Goal: Obtain resource: Download file/media

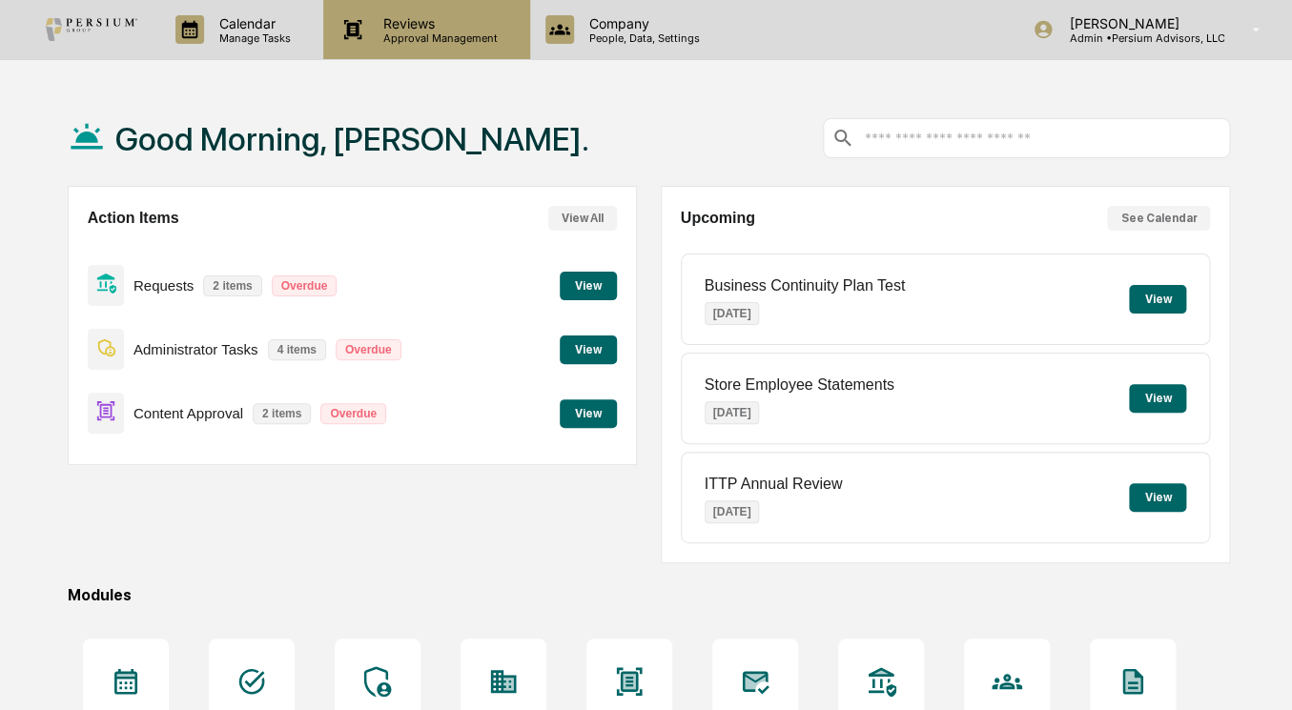
click at [391, 7] on div "Reviews Approval Management" at bounding box center [426, 29] width 206 height 59
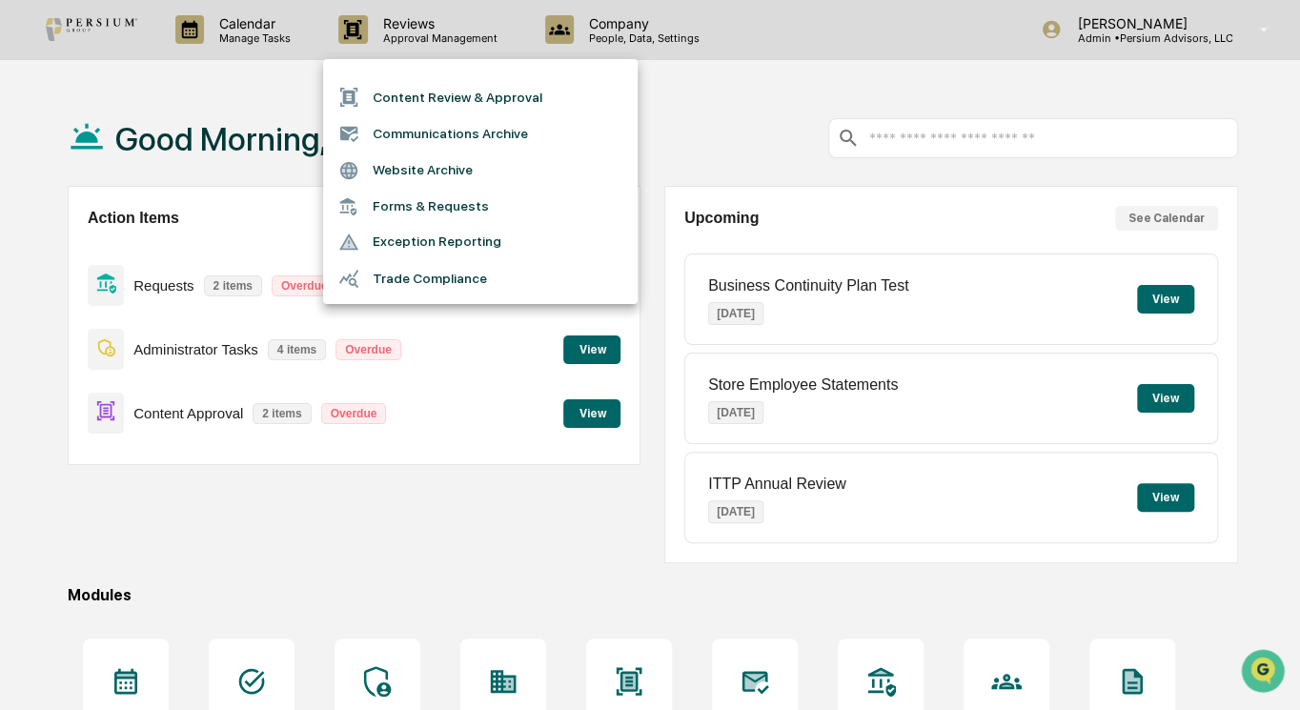
click at [439, 250] on li "Exception Reporting" at bounding box center [480, 242] width 315 height 36
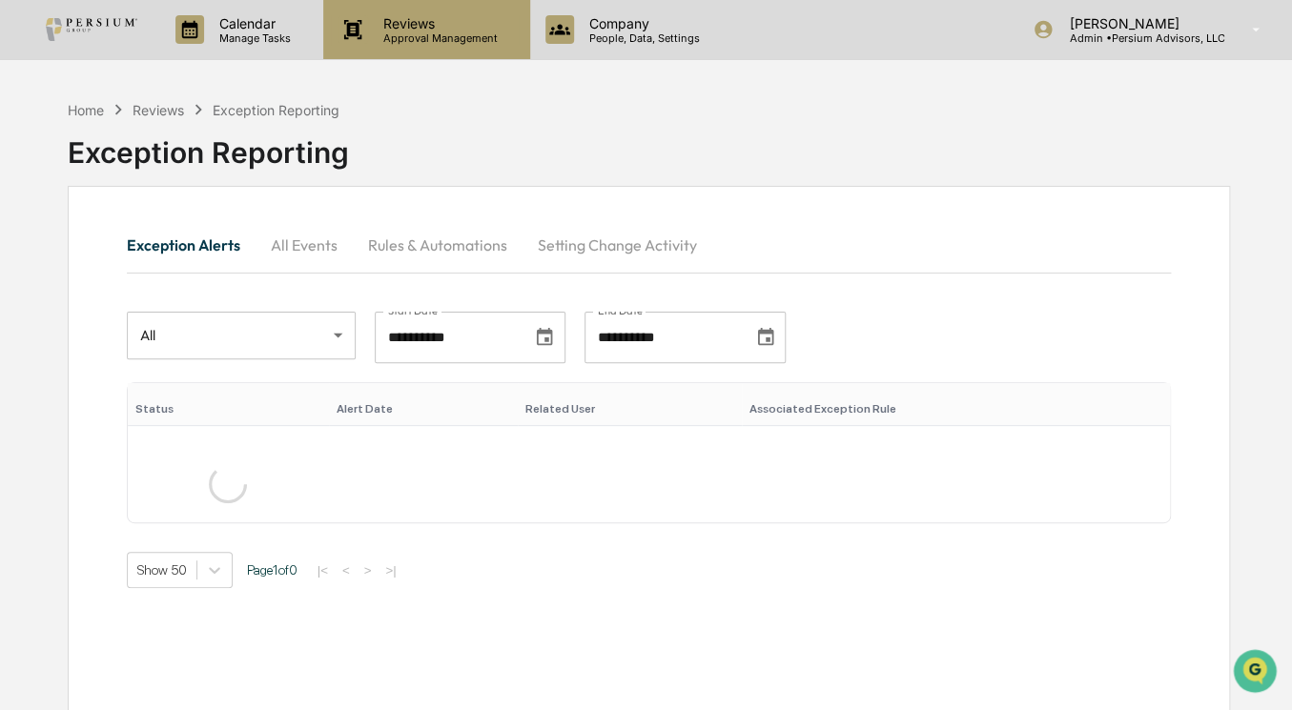
click at [417, 23] on p "Reviews" at bounding box center [437, 23] width 139 height 16
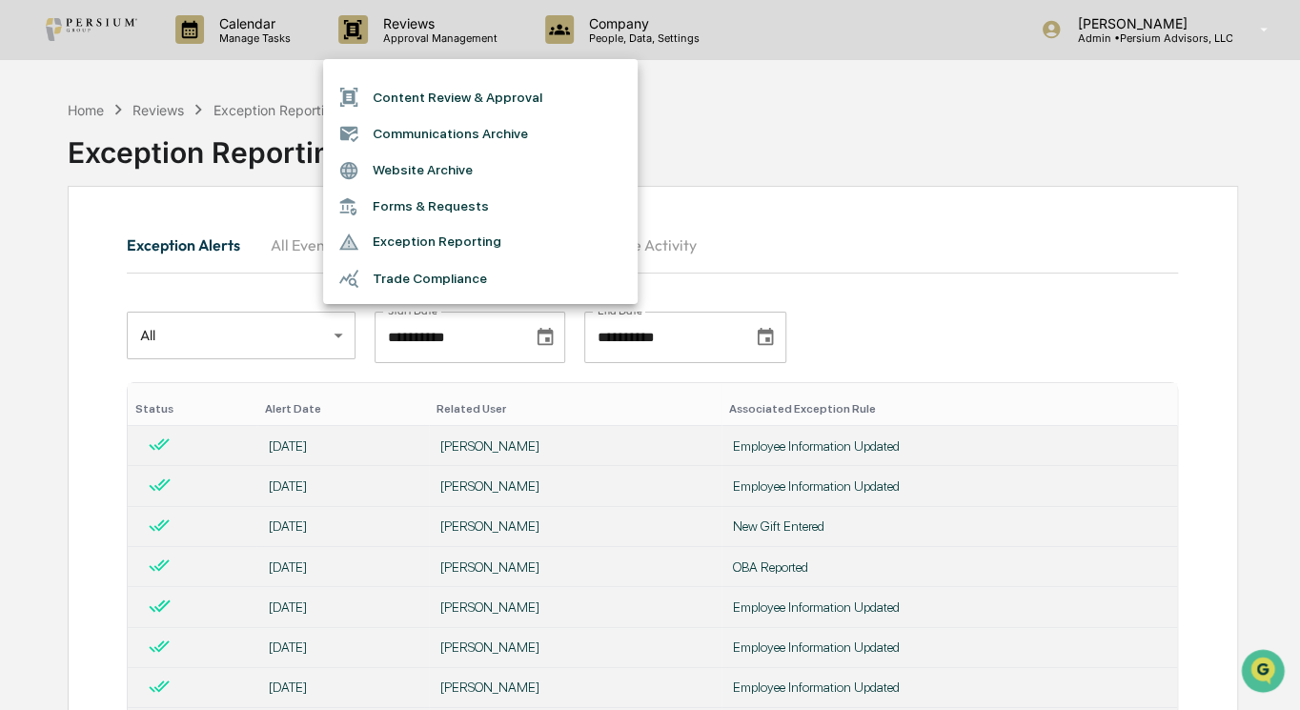
click at [437, 275] on li "Trade Compliance" at bounding box center [480, 278] width 315 height 36
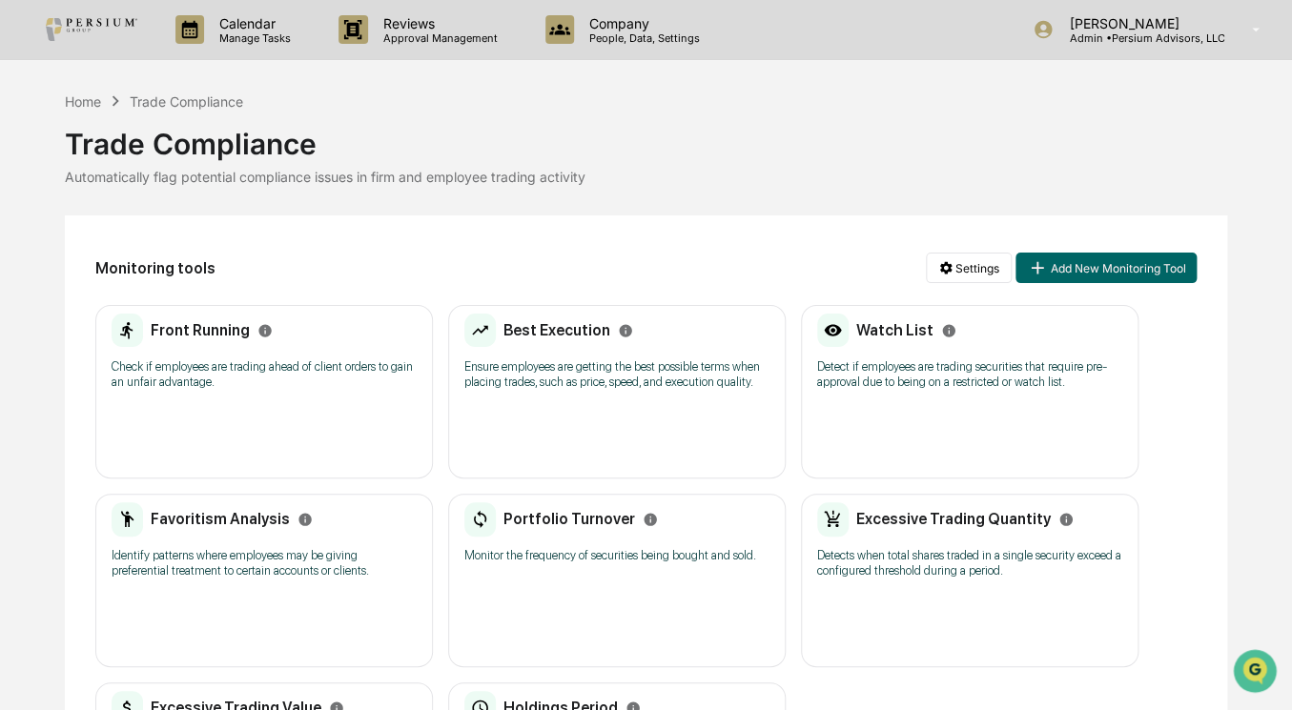
click at [212, 328] on h2 "Front Running" at bounding box center [200, 330] width 99 height 18
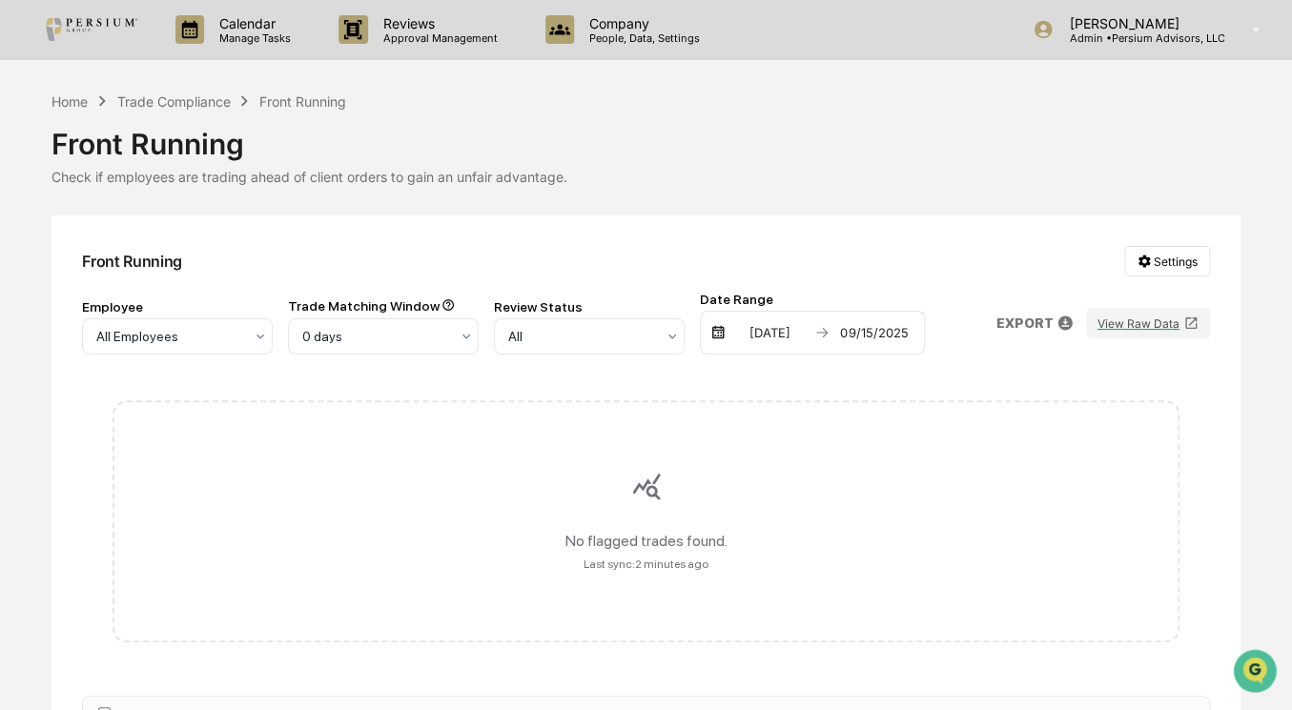
click at [202, 92] on div "Home Trade Compliance Front Running" at bounding box center [198, 101] width 295 height 21
click at [203, 105] on div "Trade Compliance" at bounding box center [172, 101] width 113 height 16
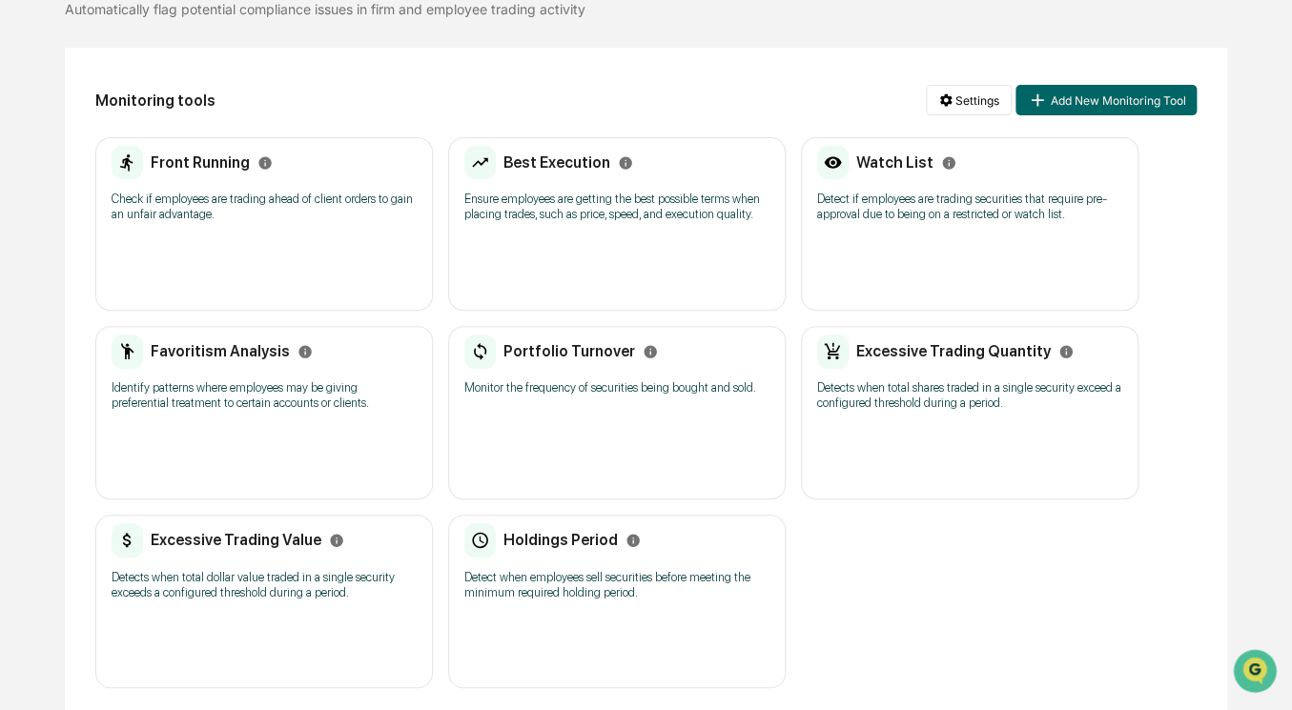
scroll to position [174, 0]
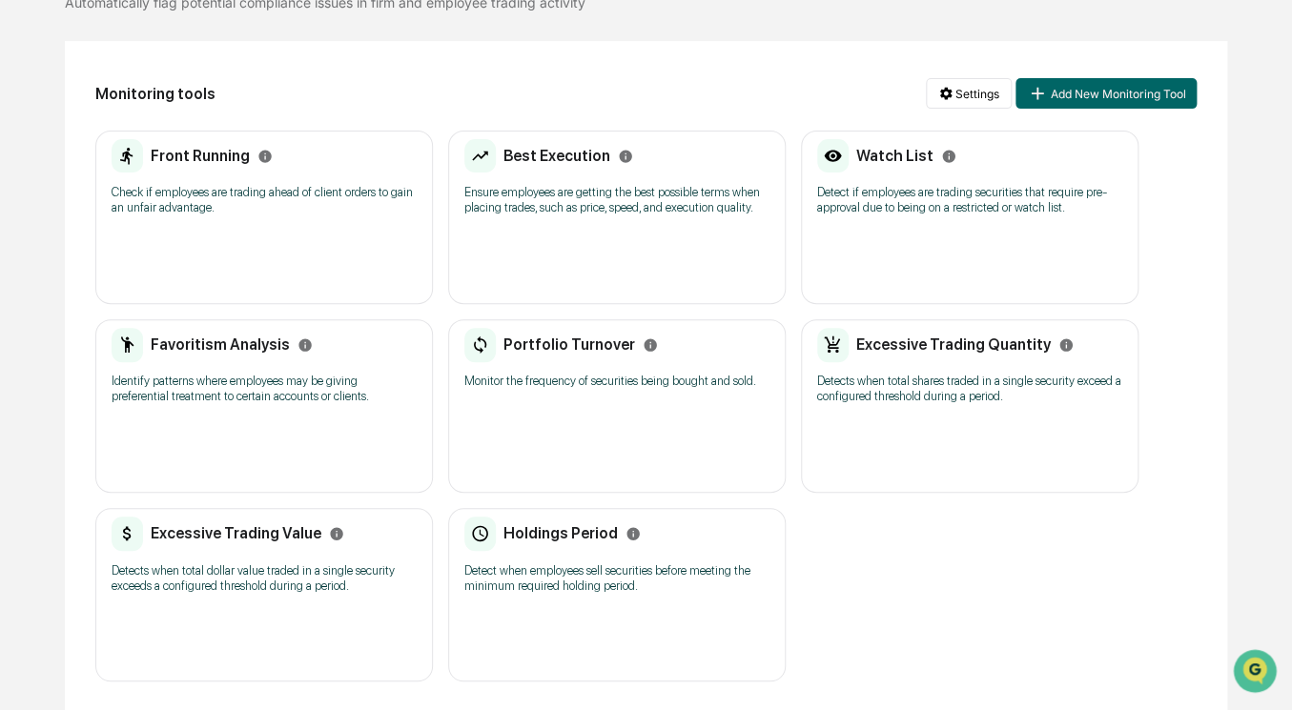
click at [541, 525] on h2 "Holdings Period" at bounding box center [560, 533] width 114 height 18
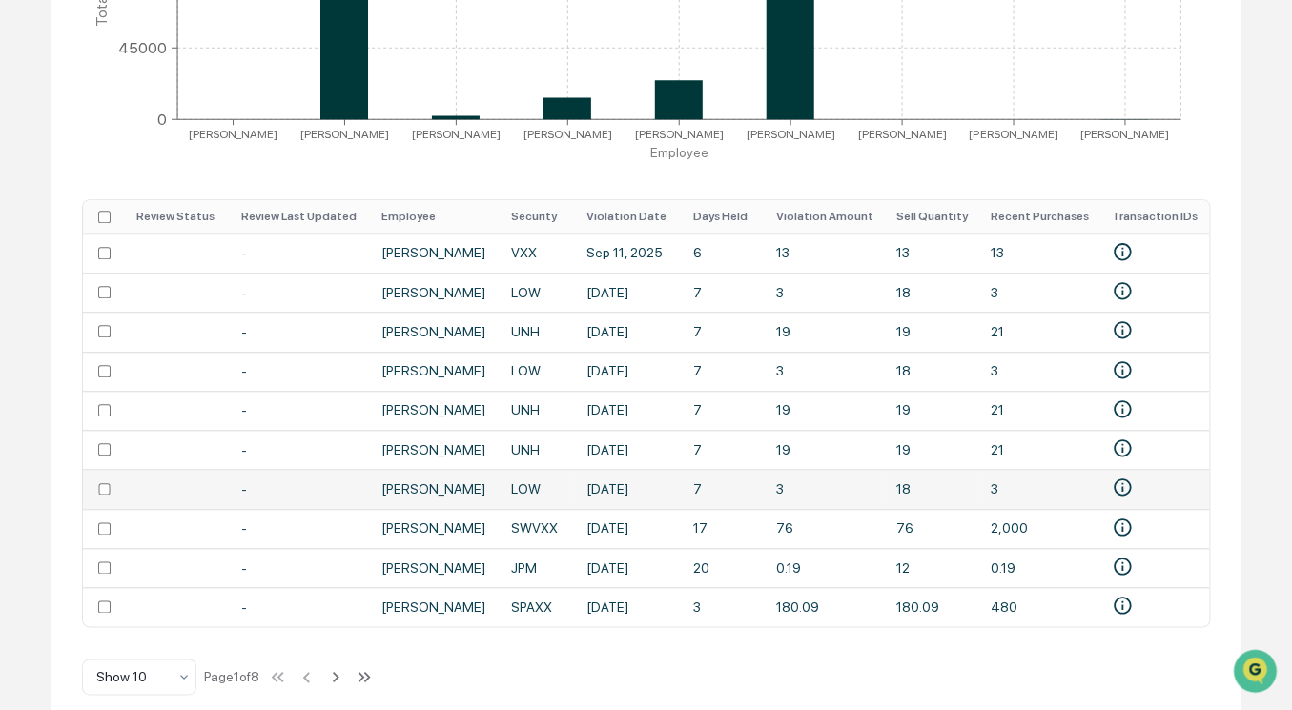
scroll to position [604, 0]
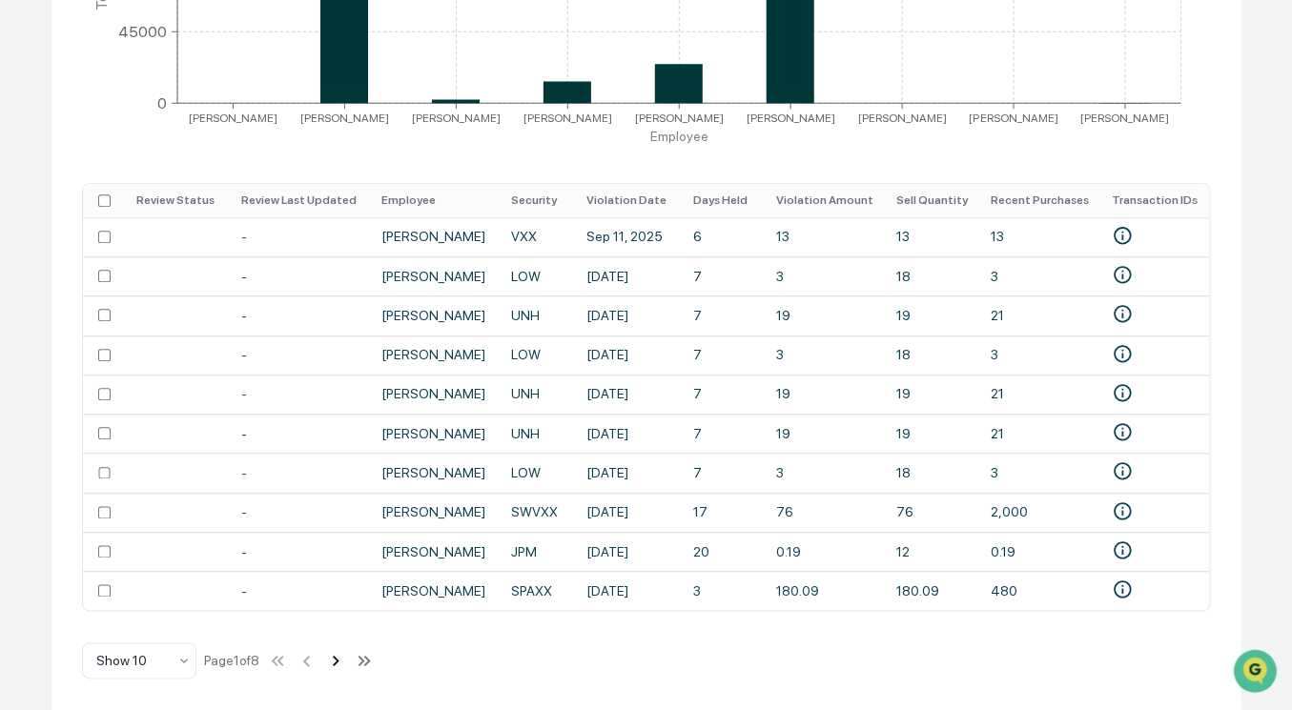
click at [339, 662] on icon at bounding box center [335, 660] width 21 height 21
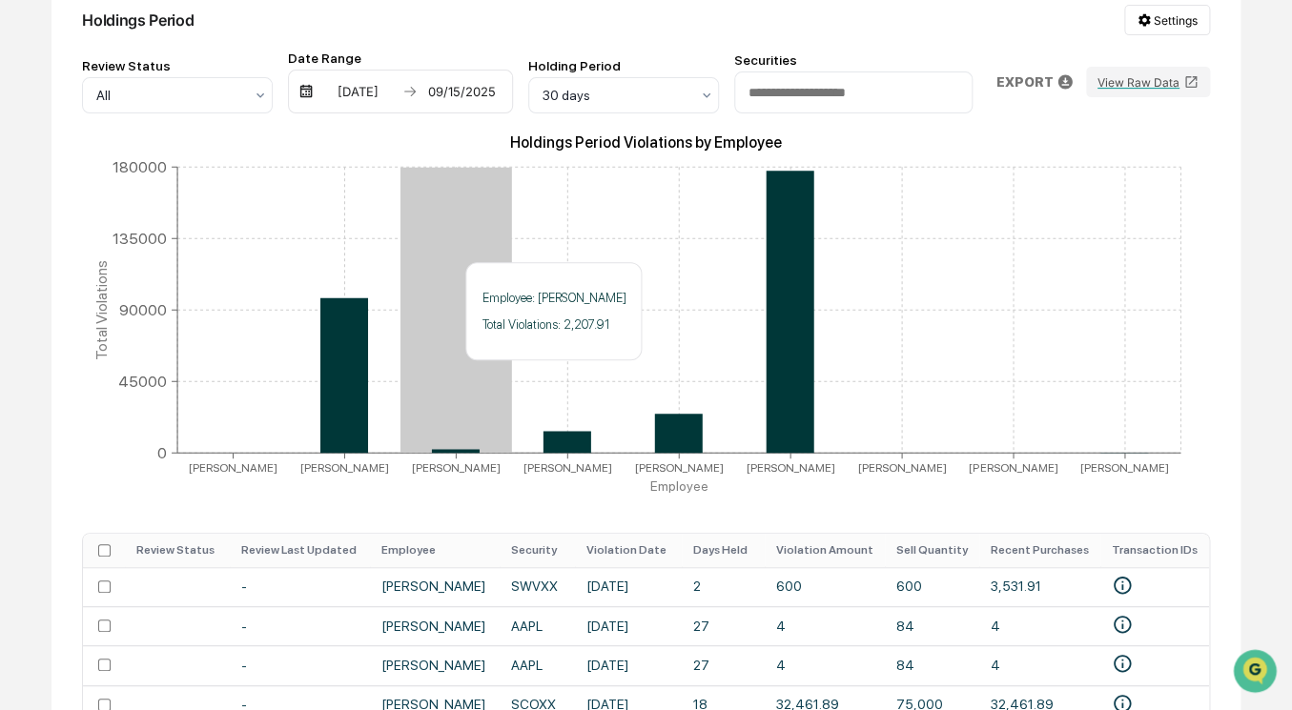
scroll to position [0, 0]
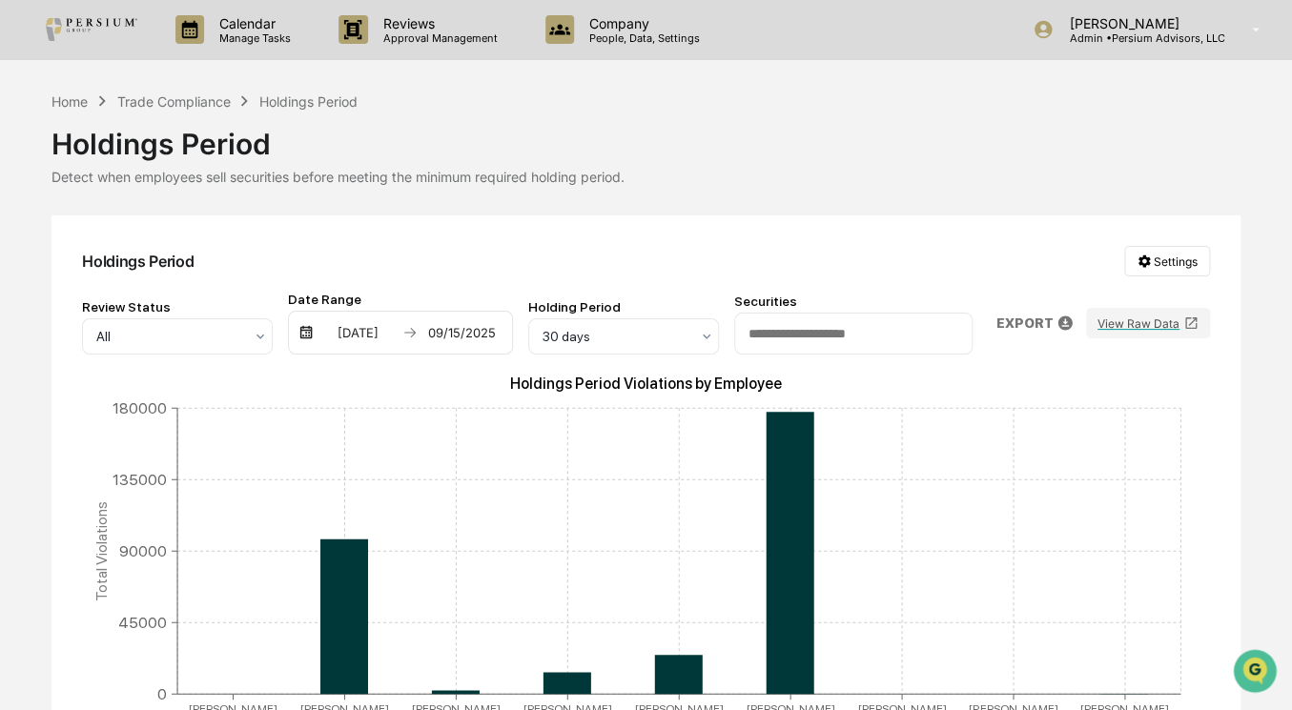
click at [205, 112] on div "Holdings Period" at bounding box center [645, 137] width 1189 height 50
click at [200, 103] on div "Trade Compliance" at bounding box center [172, 101] width 113 height 16
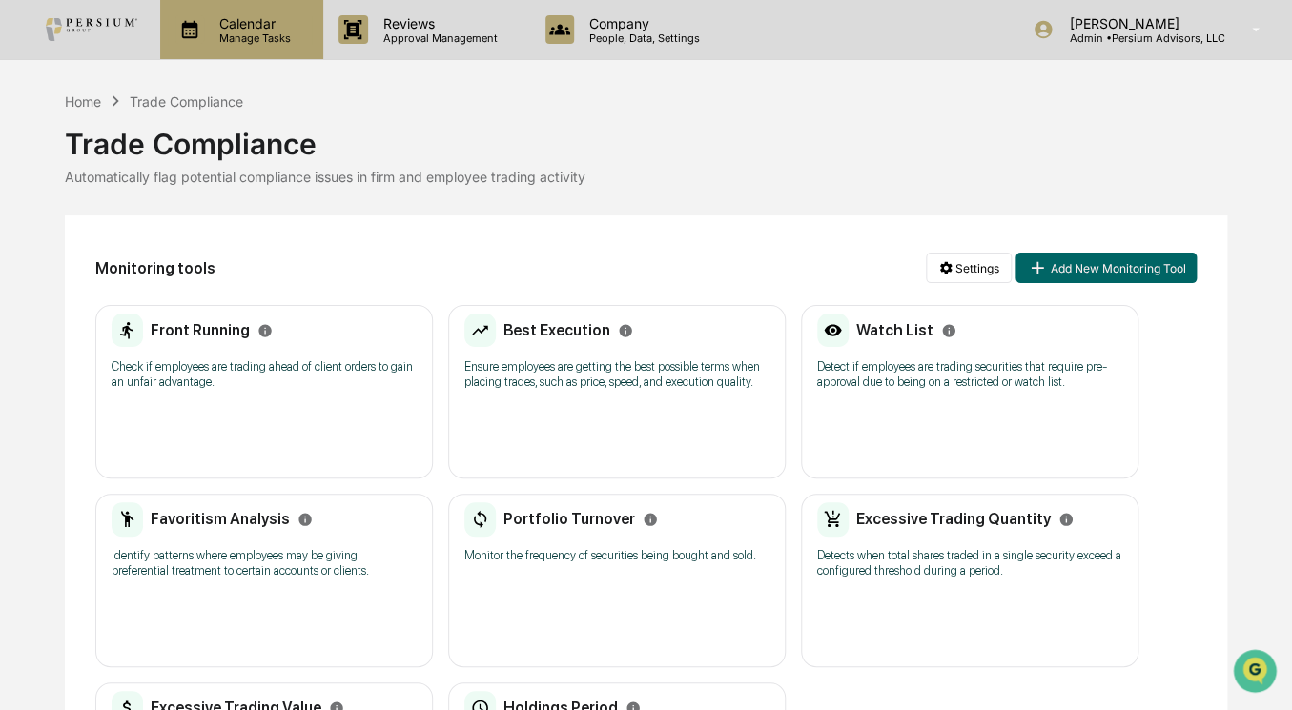
click at [242, 26] on p "Calendar" at bounding box center [252, 23] width 96 height 16
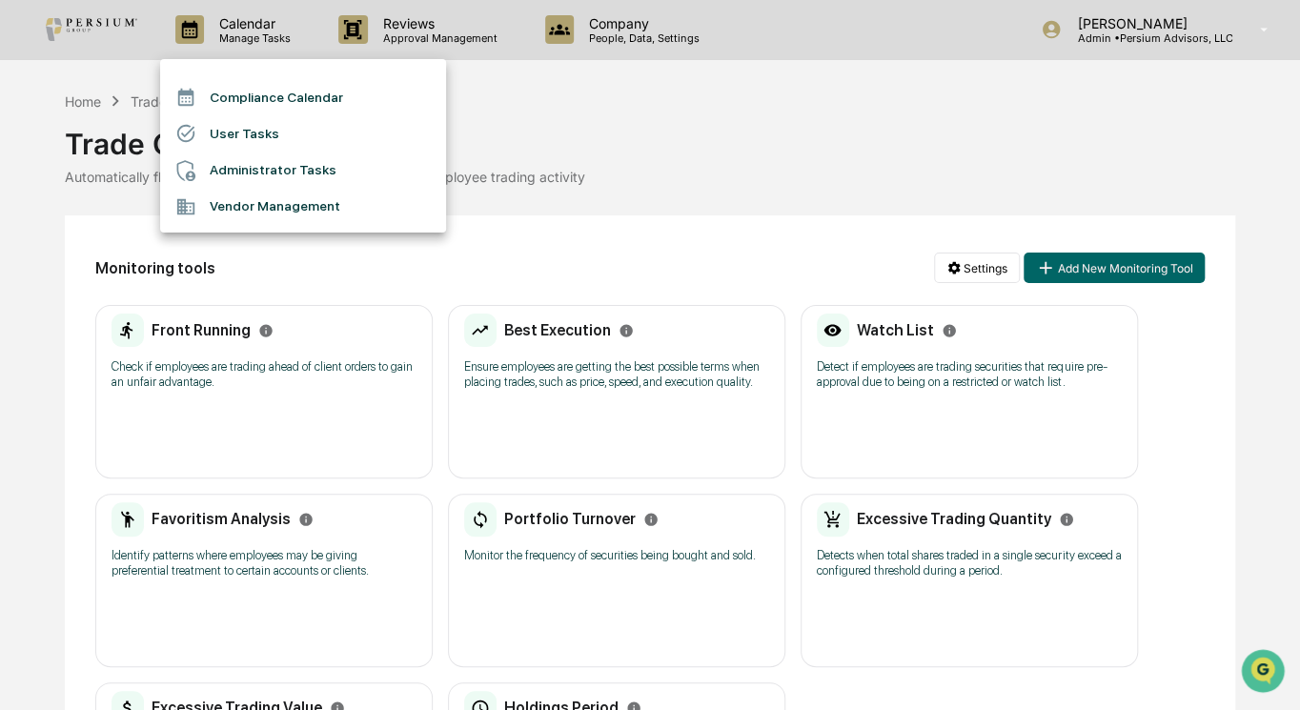
click at [426, 46] on div at bounding box center [650, 355] width 1300 height 710
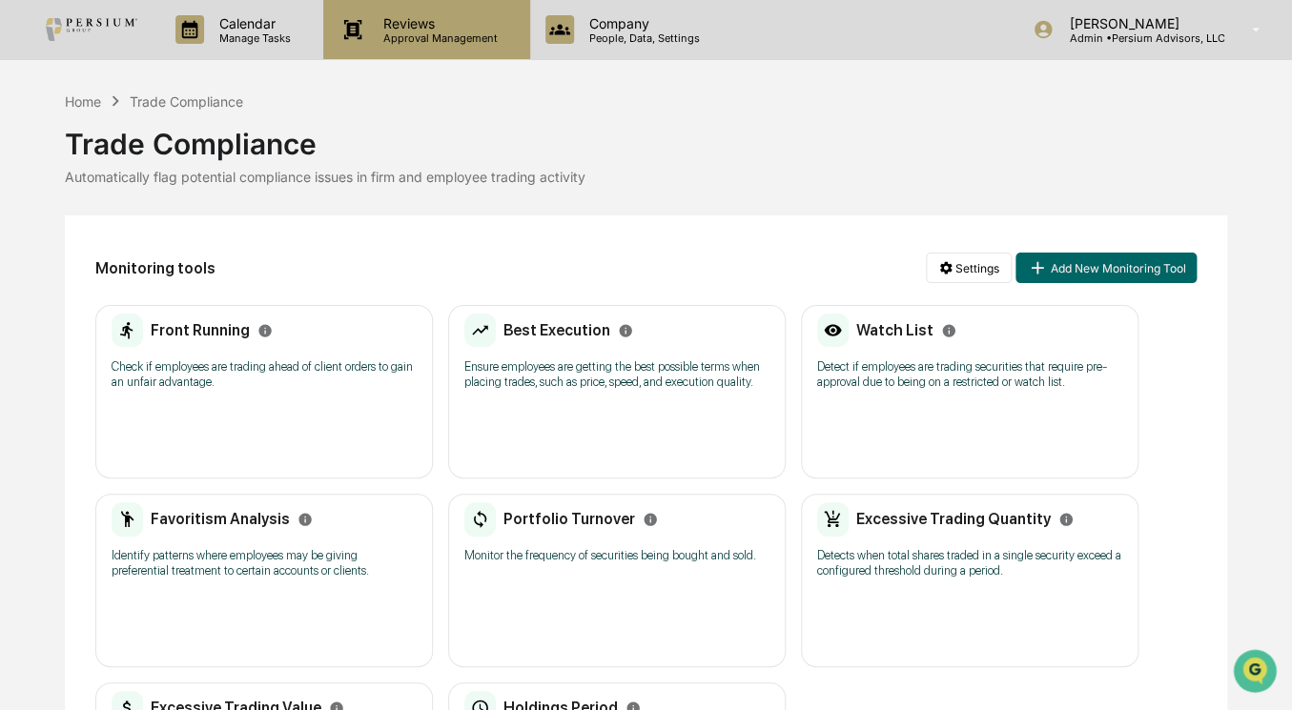
click at [442, 28] on p "Reviews" at bounding box center [437, 23] width 139 height 16
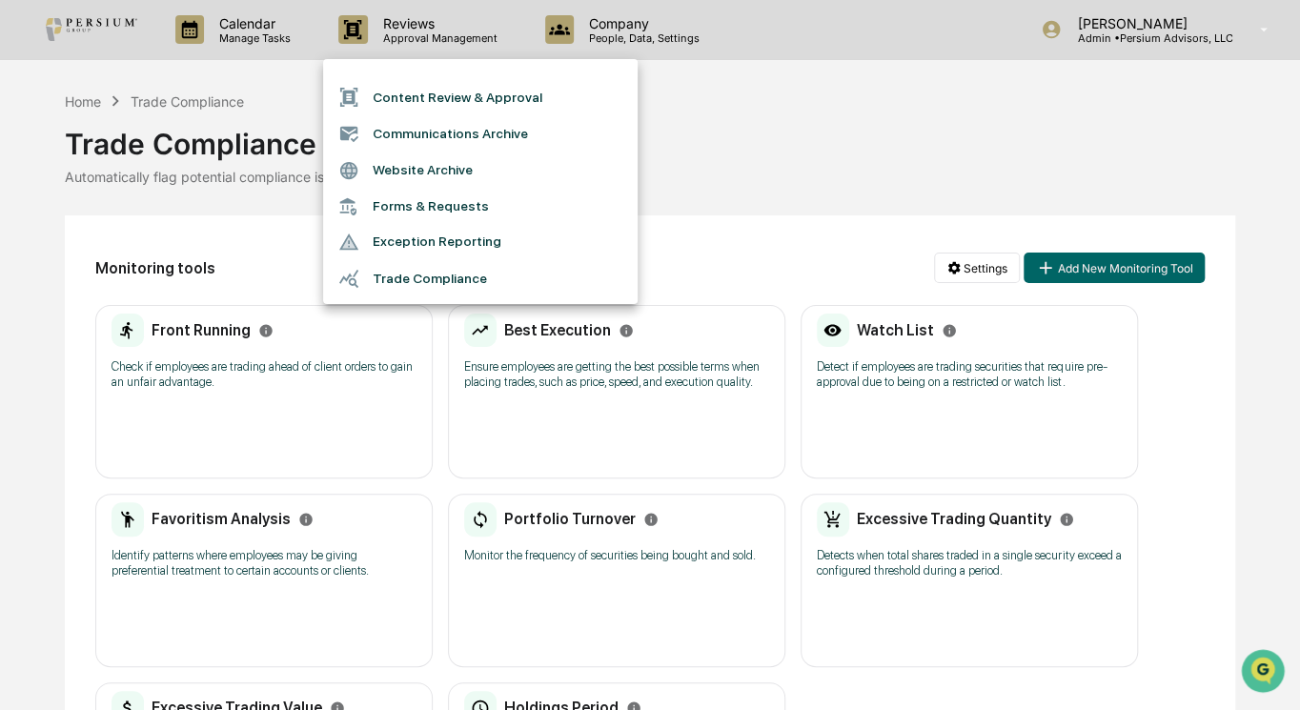
click at [419, 275] on li "Trade Compliance" at bounding box center [480, 278] width 315 height 36
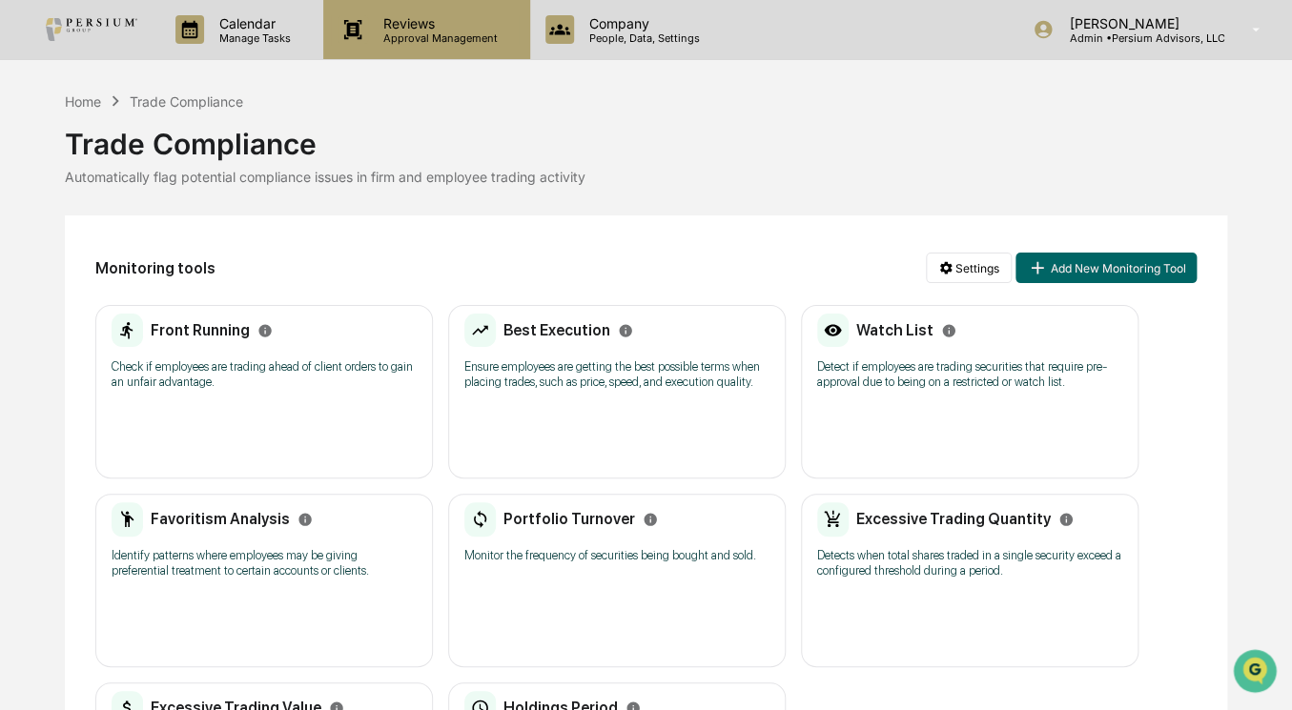
click at [428, 35] on p "Approval Management" at bounding box center [437, 37] width 139 height 13
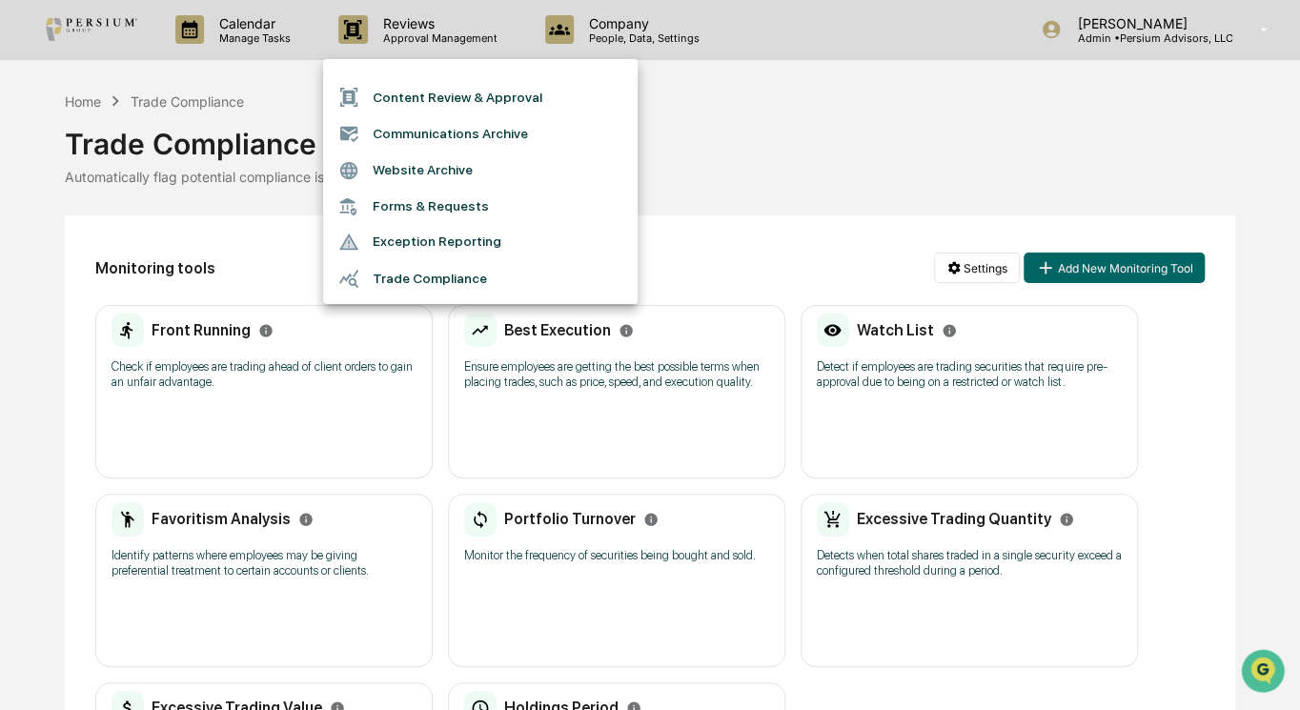
click at [417, 239] on li "Exception Reporting" at bounding box center [480, 242] width 315 height 36
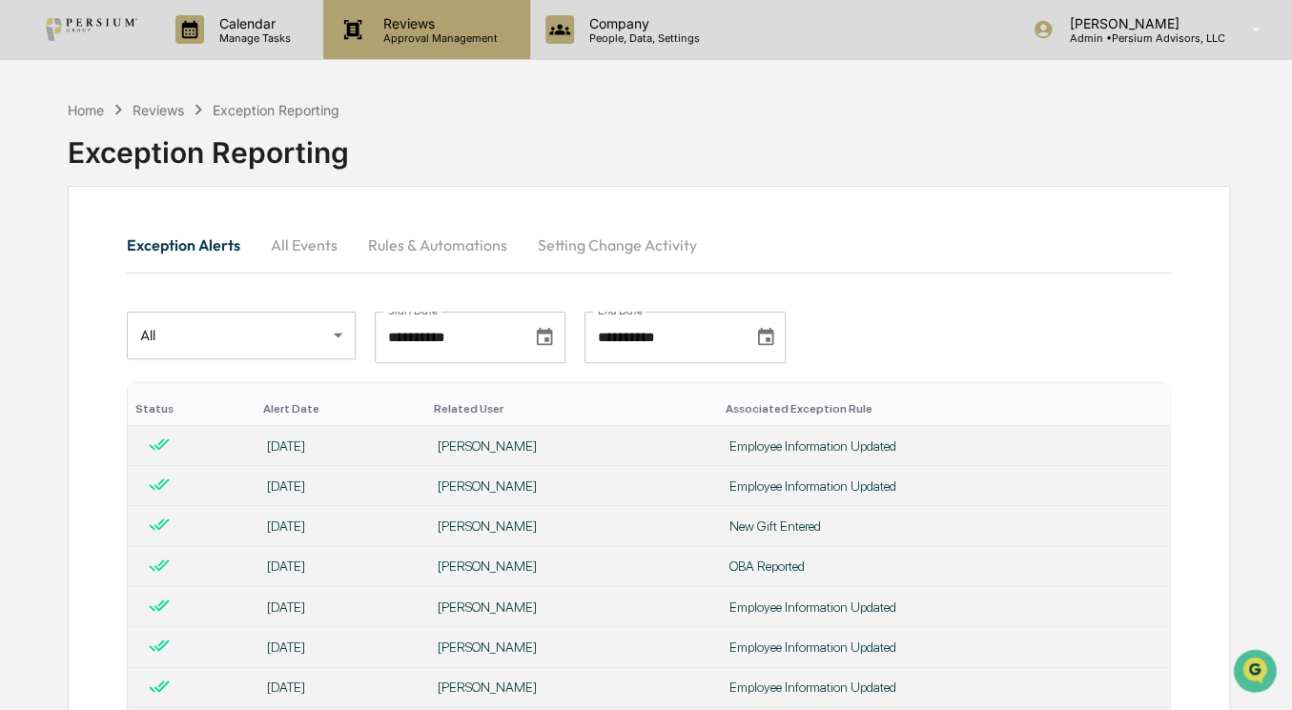
click at [419, 32] on p "Approval Management" at bounding box center [437, 37] width 139 height 13
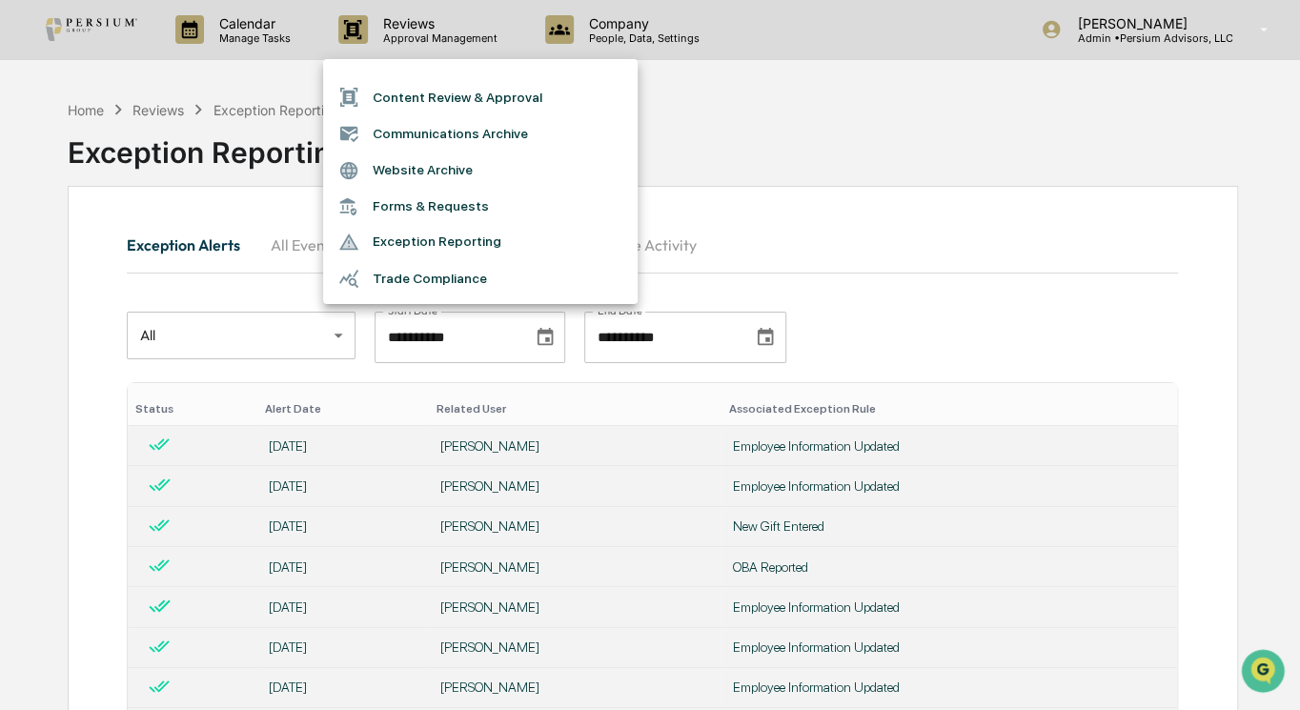
click at [444, 86] on li "Content Review & Approval" at bounding box center [480, 97] width 315 height 36
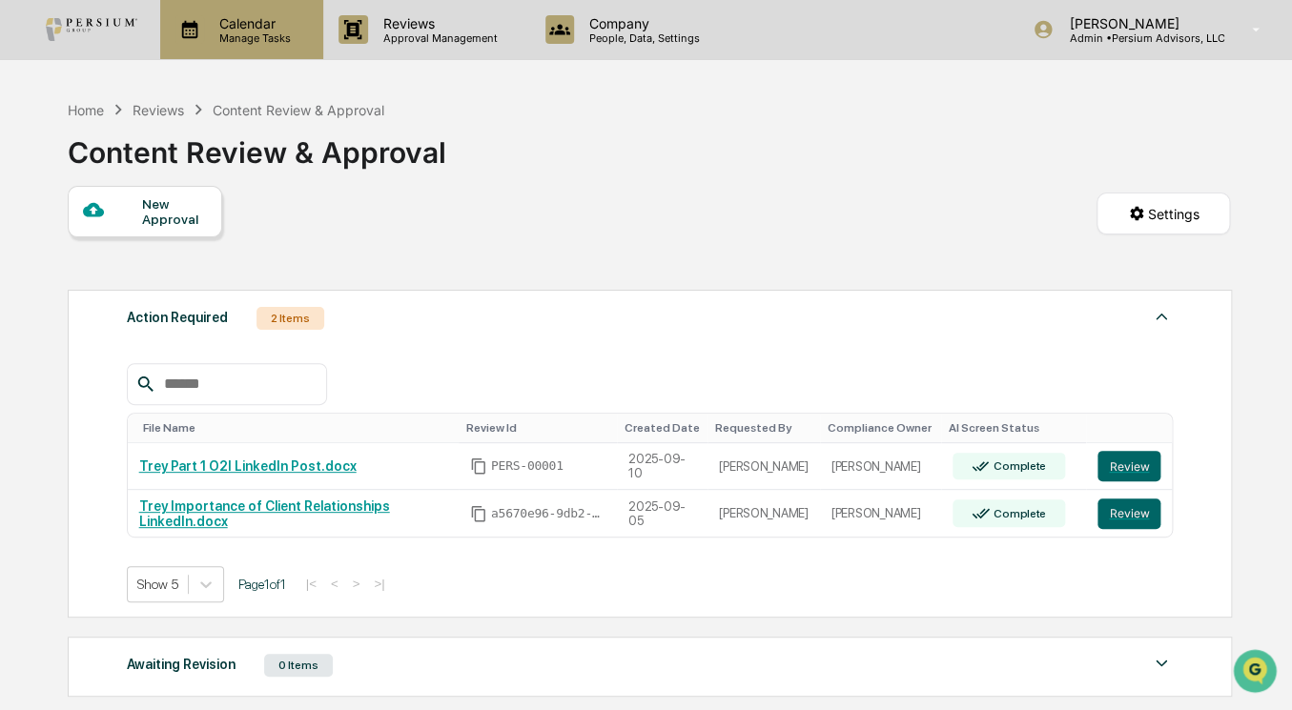
click at [229, 51] on div "Calendar Manage Tasks" at bounding box center [241, 29] width 163 height 59
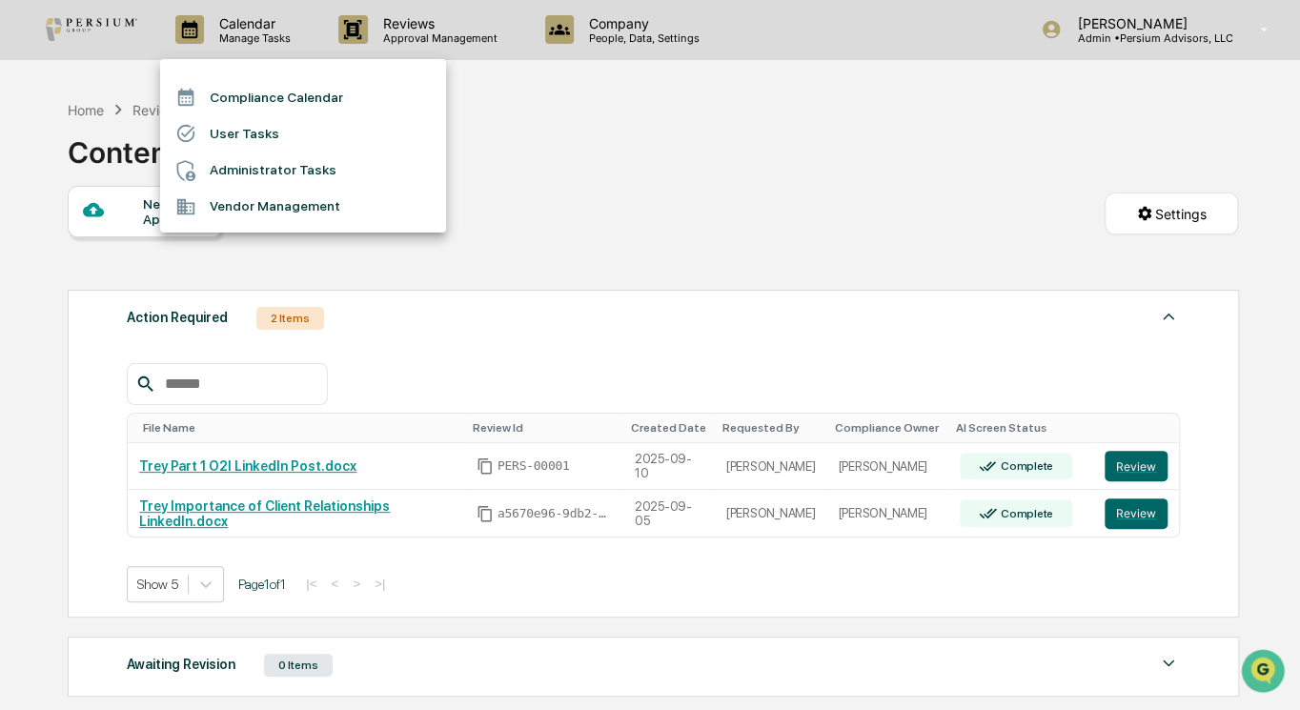
click at [670, 192] on div at bounding box center [650, 355] width 1300 height 710
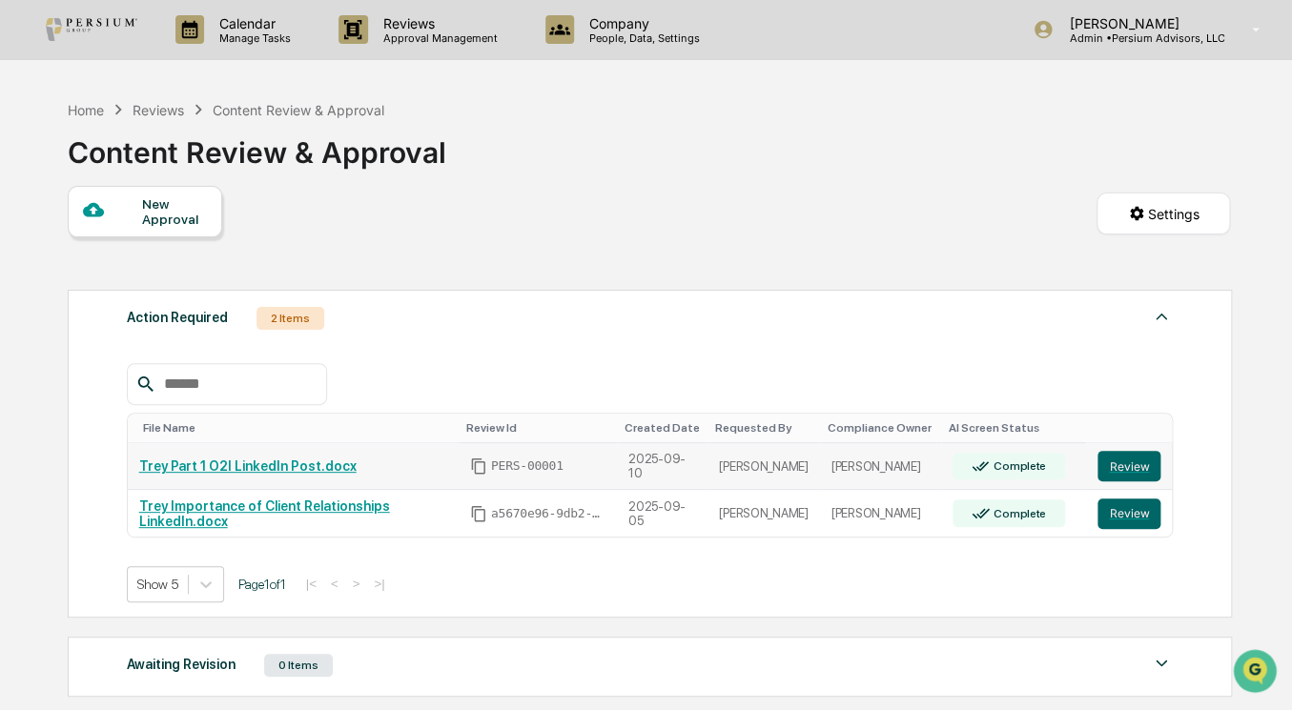
click at [257, 467] on link "Trey Part 1 O2I LinkedIn Post.docx" at bounding box center [247, 466] width 217 height 15
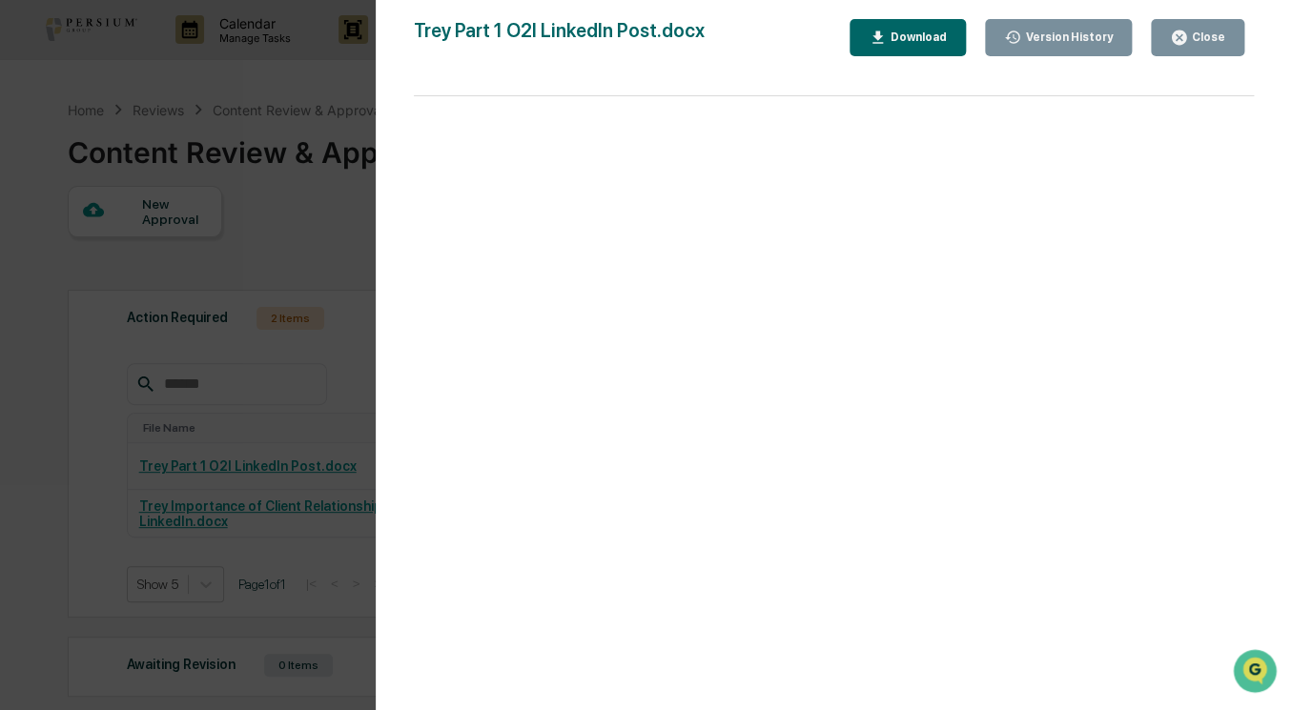
click at [294, 236] on div "Version History 09/10/2025, 10:36 PM Samantha Core Trey Part 1 O2I LinkedIn Pos…" at bounding box center [646, 355] width 1292 height 710
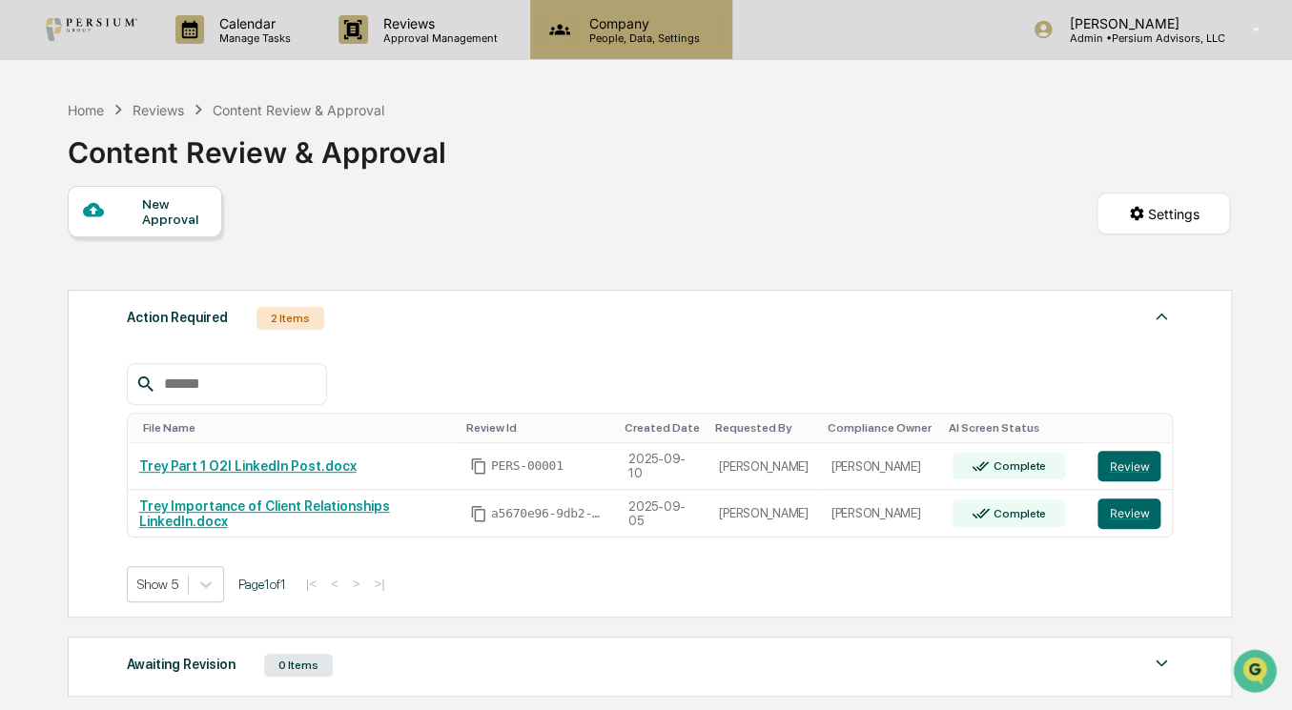
click at [621, 38] on p "People, Data, Settings" at bounding box center [641, 37] width 135 height 13
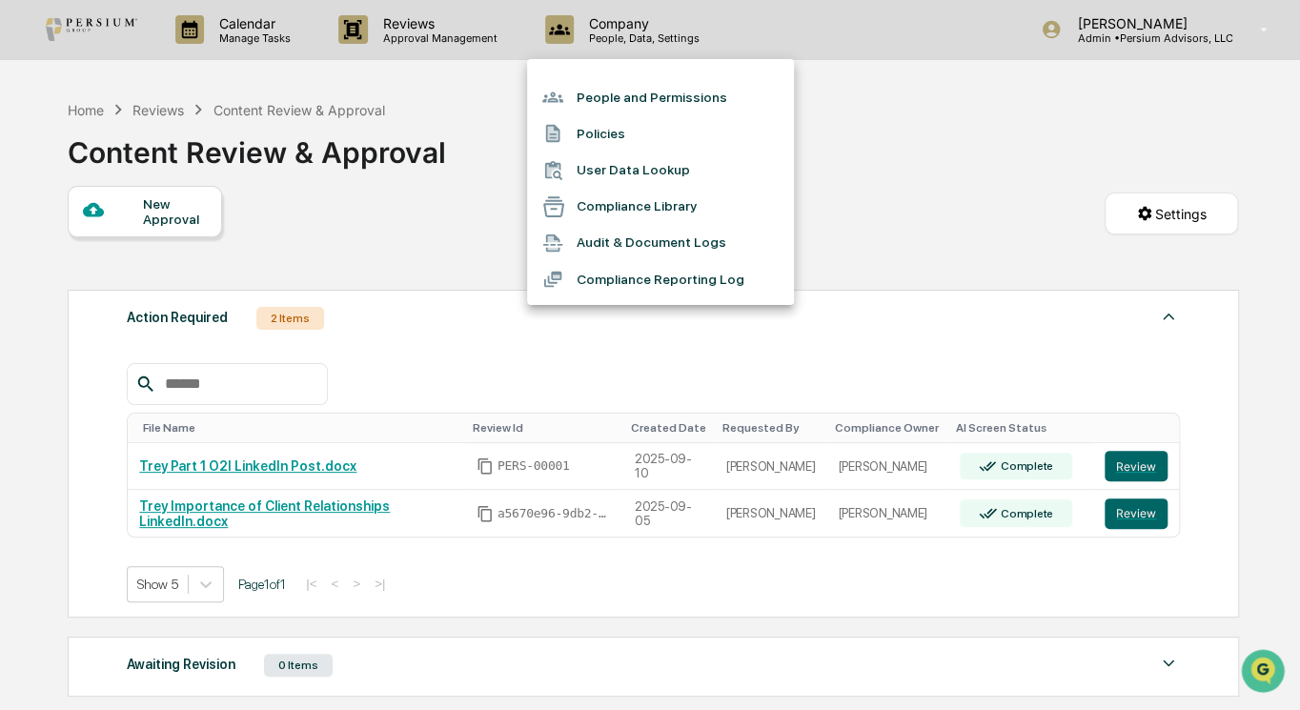
drag, startPoint x: 1022, startPoint y: 175, endPoint x: 1003, endPoint y: 171, distance: 19.7
click at [1023, 176] on div at bounding box center [650, 355] width 1300 height 710
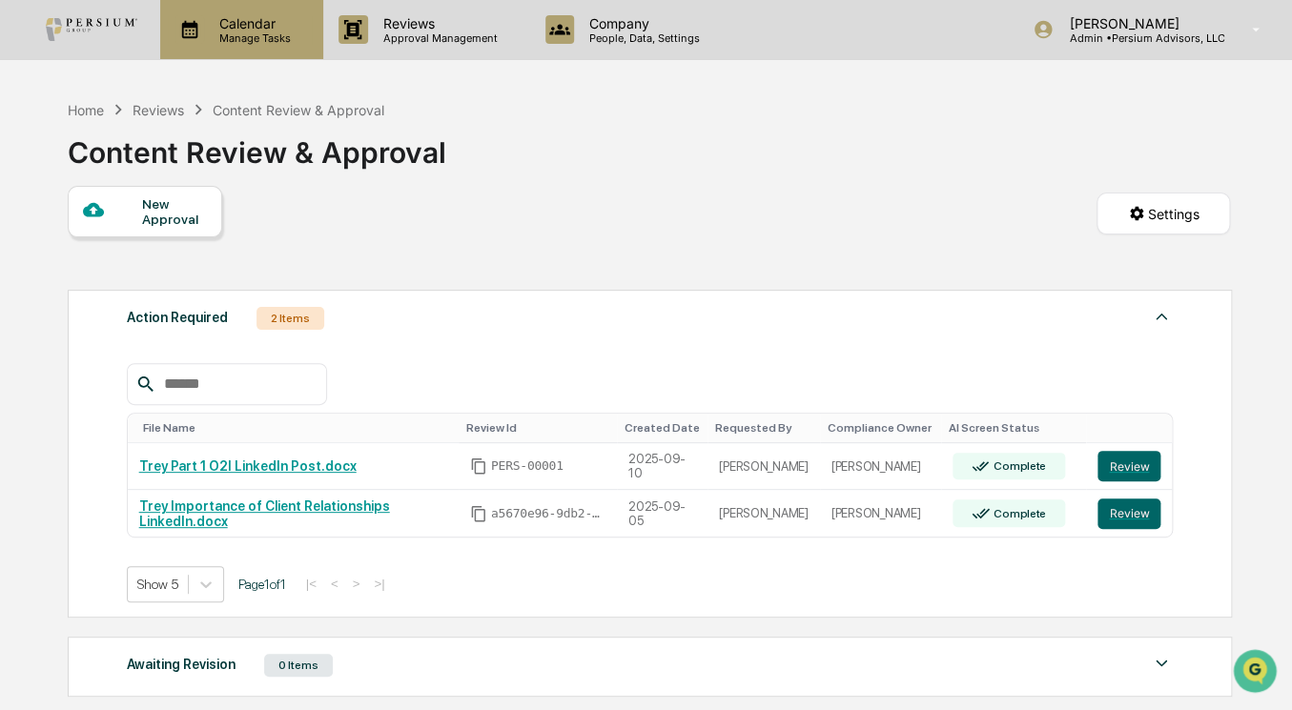
click at [225, 16] on p "Calendar" at bounding box center [252, 23] width 96 height 16
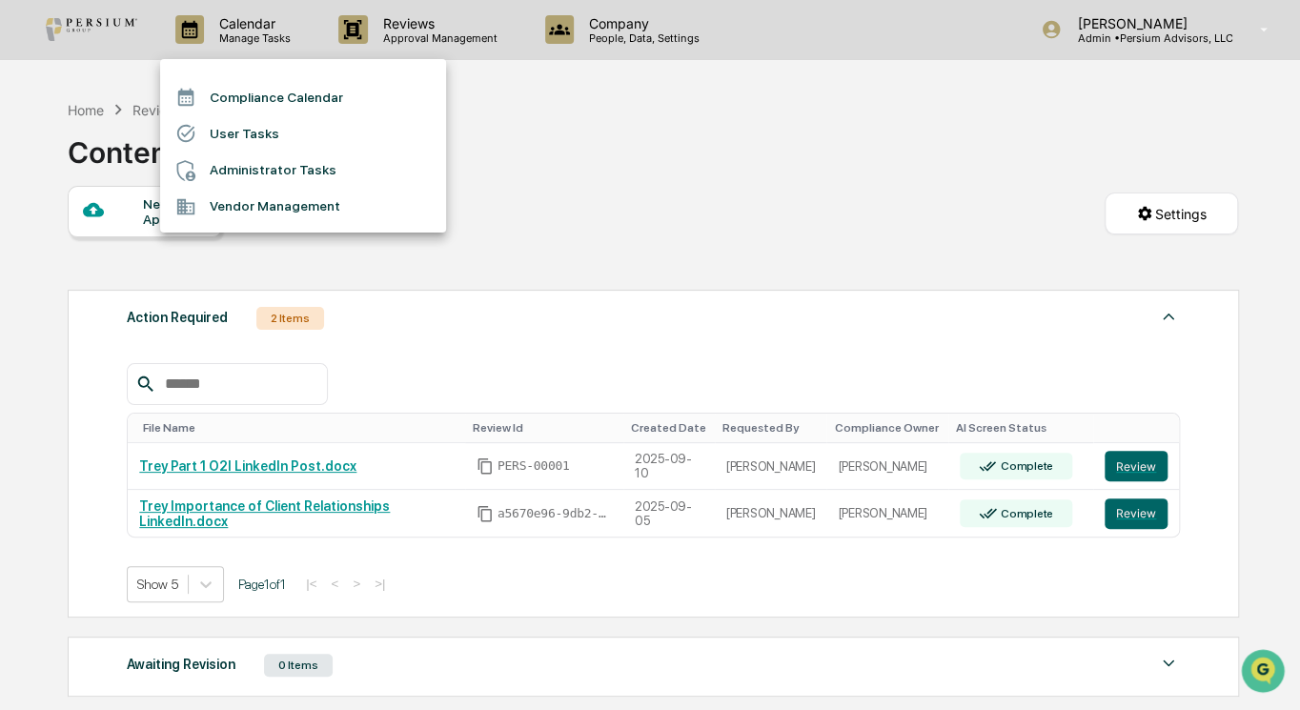
click at [646, 158] on div at bounding box center [650, 355] width 1300 height 710
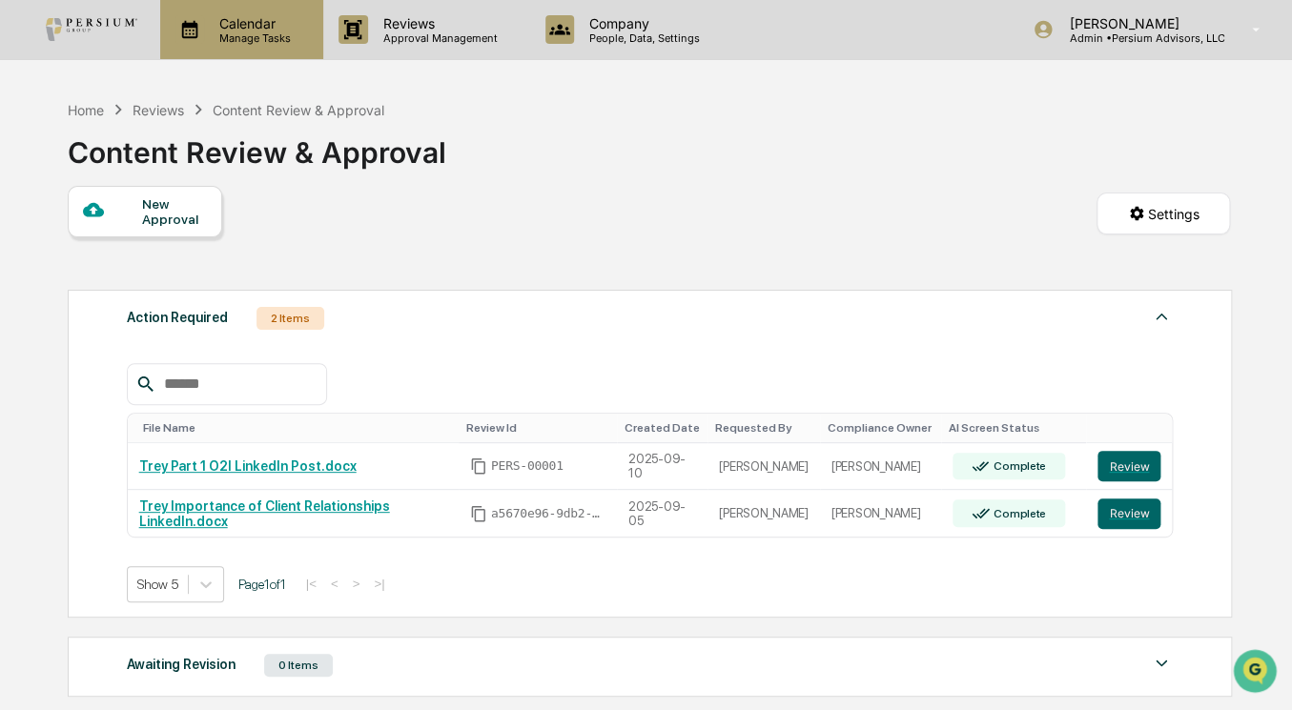
click at [235, 49] on div "Calendar Manage Tasks" at bounding box center [241, 29] width 163 height 59
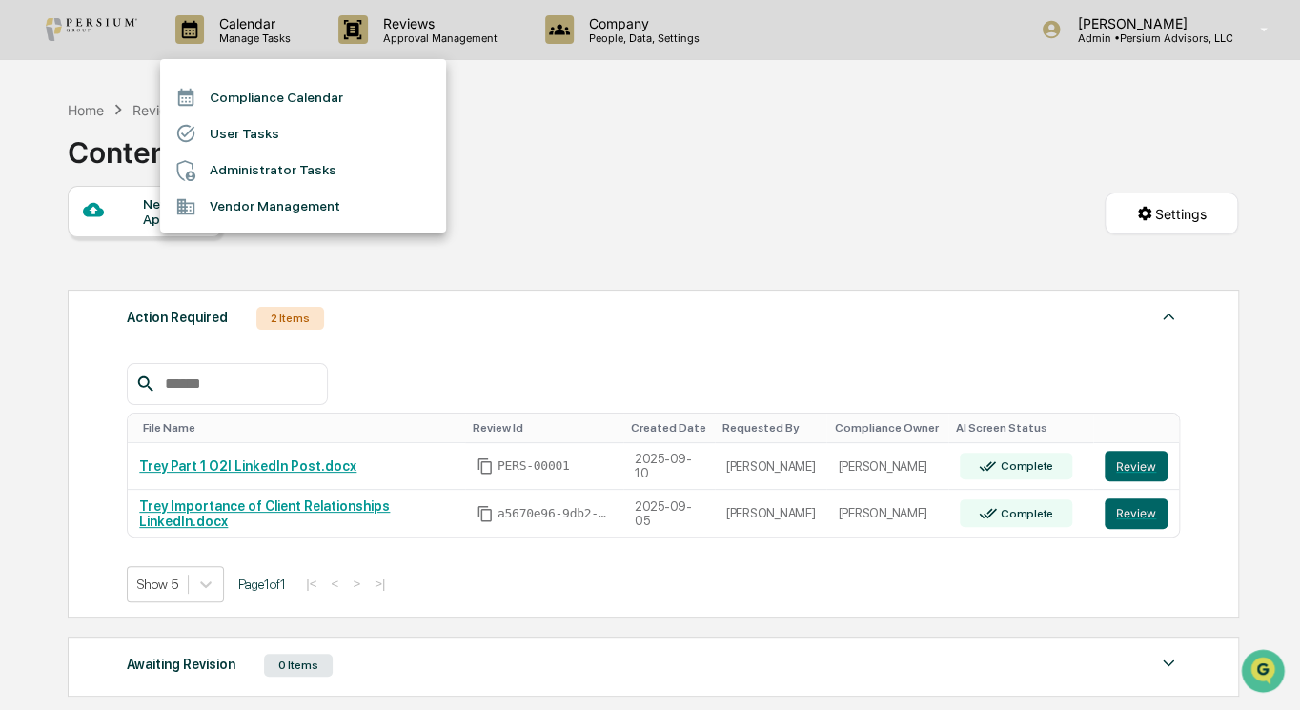
click at [248, 172] on li "Administrator Tasks" at bounding box center [303, 171] width 286 height 36
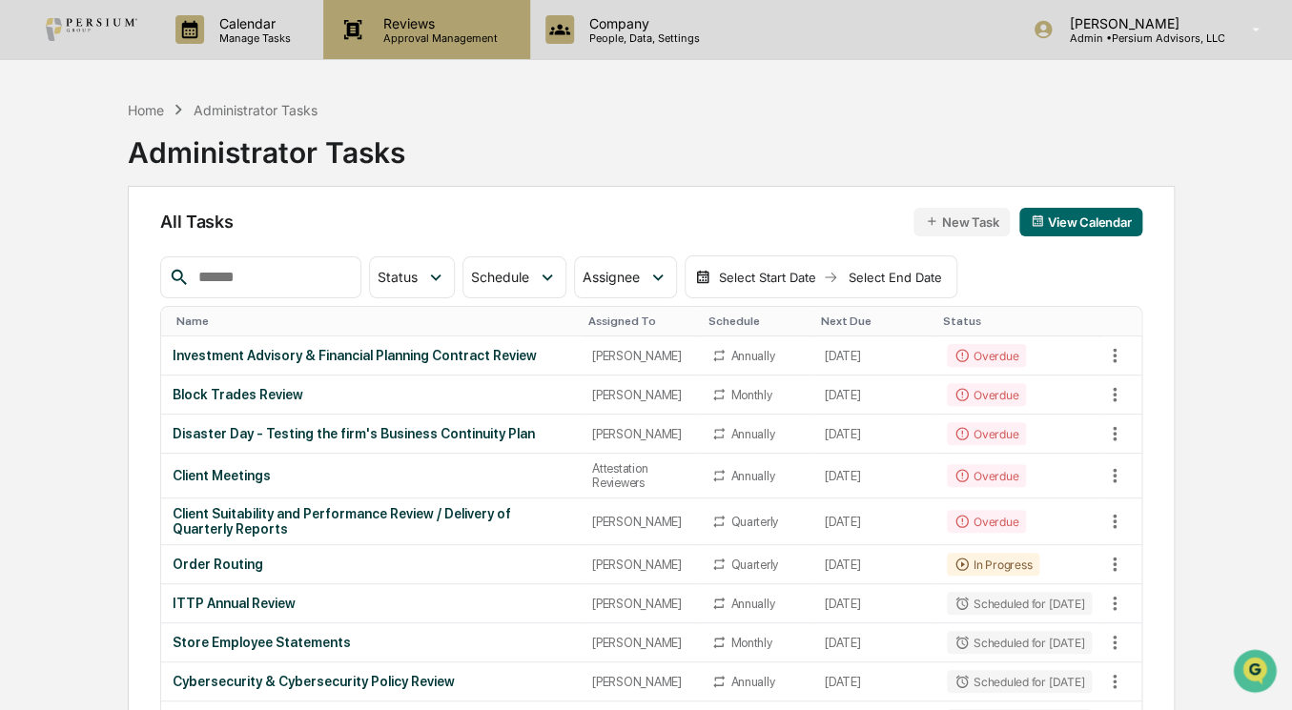
click at [432, 52] on div "Reviews Approval Management" at bounding box center [426, 29] width 206 height 59
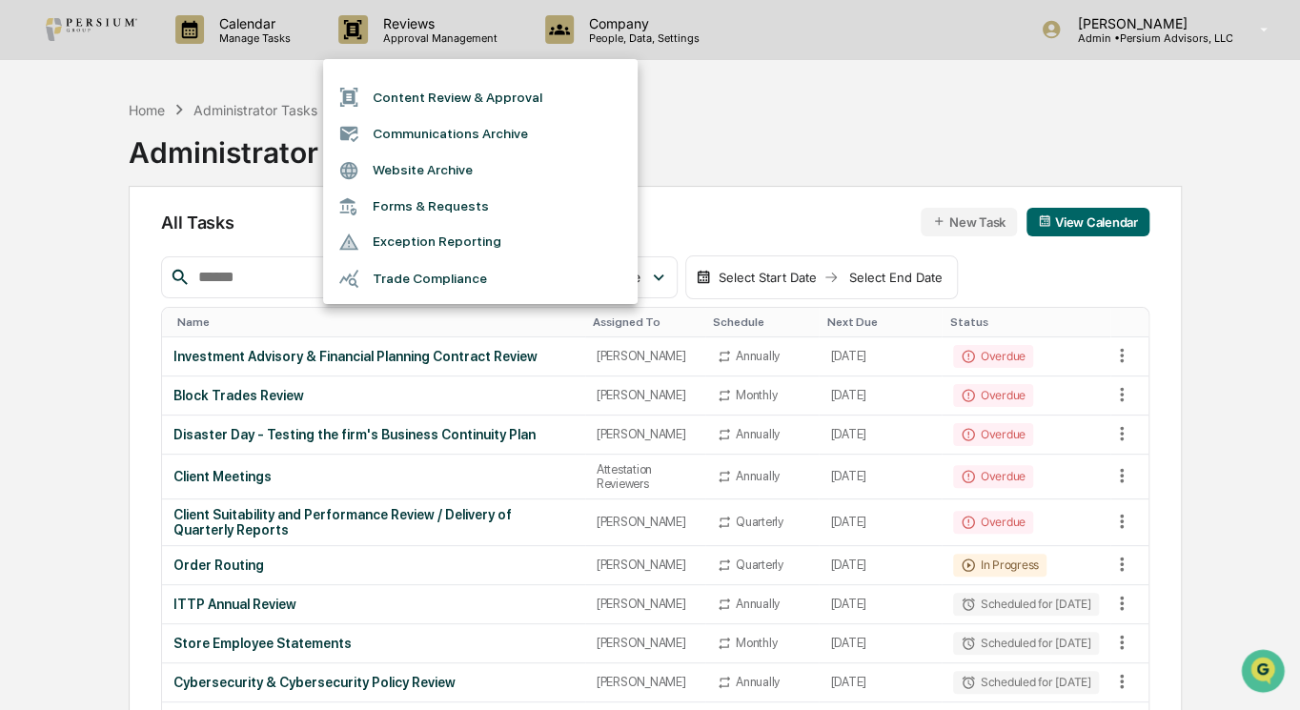
click at [214, 3] on div at bounding box center [650, 355] width 1300 height 710
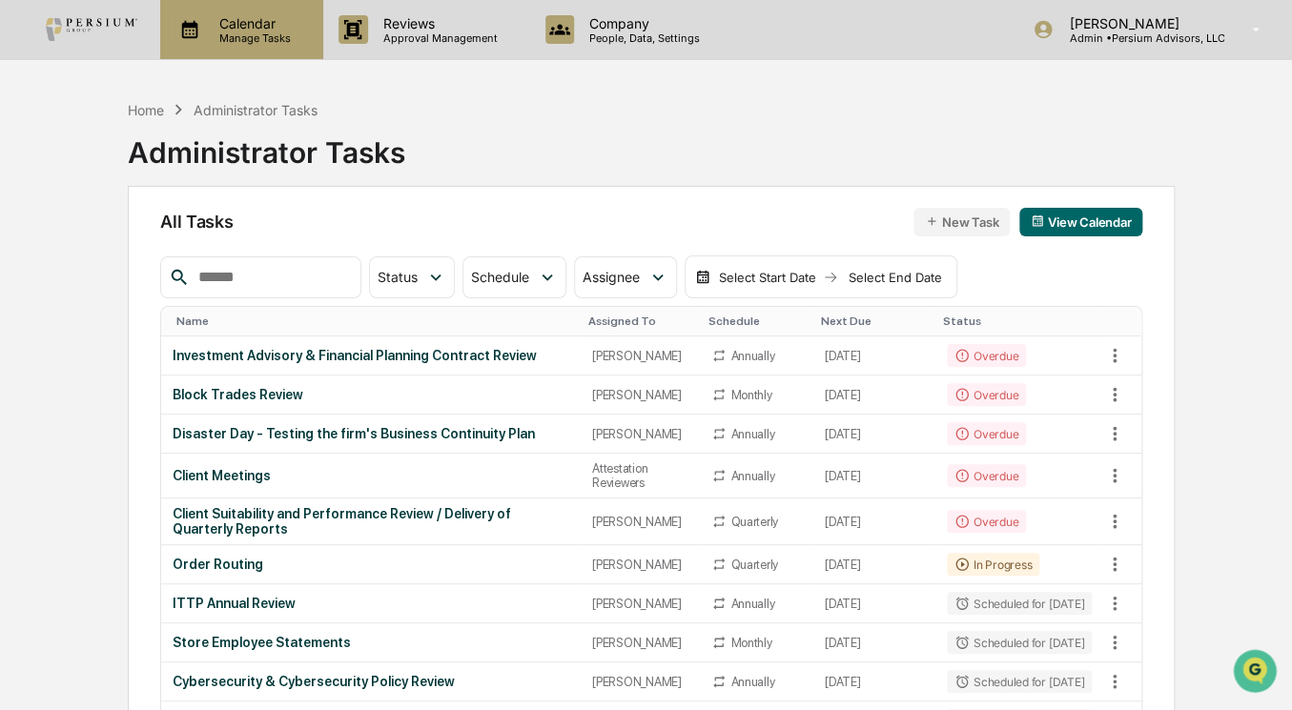
click at [227, 22] on p "Calendar" at bounding box center [252, 23] width 96 height 16
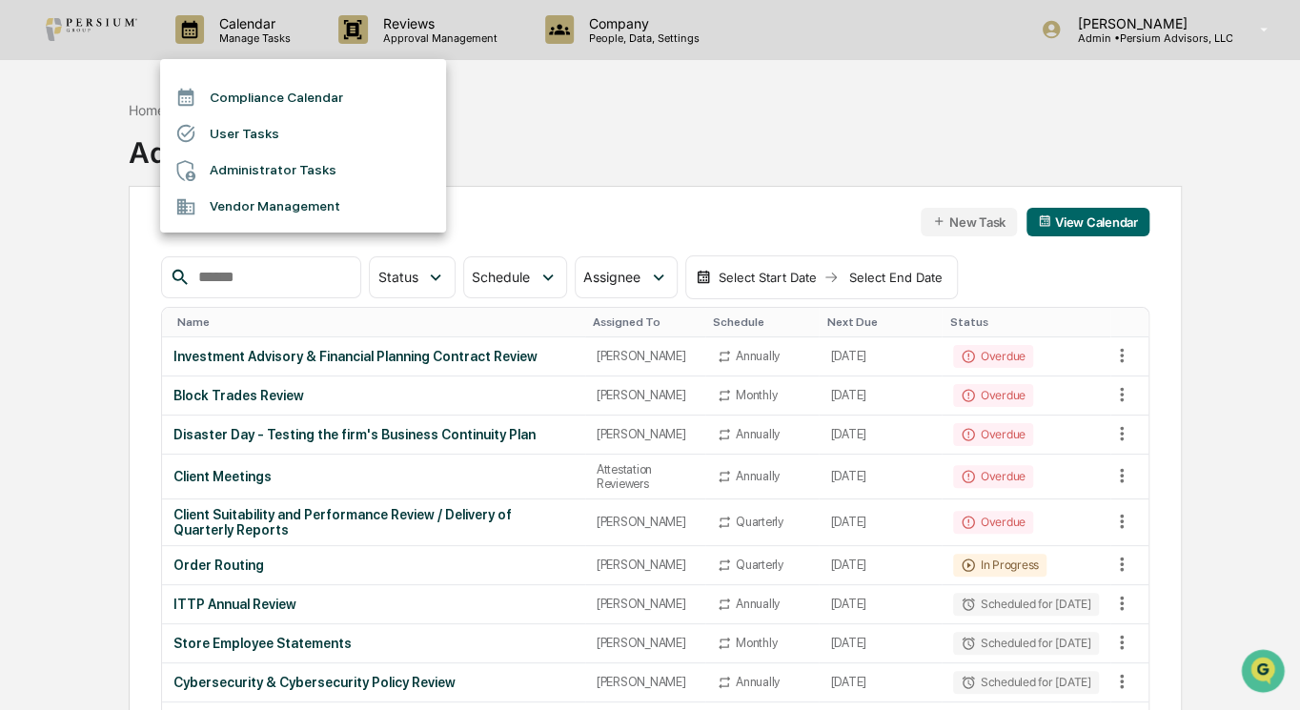
click at [396, 31] on div at bounding box center [650, 355] width 1300 height 710
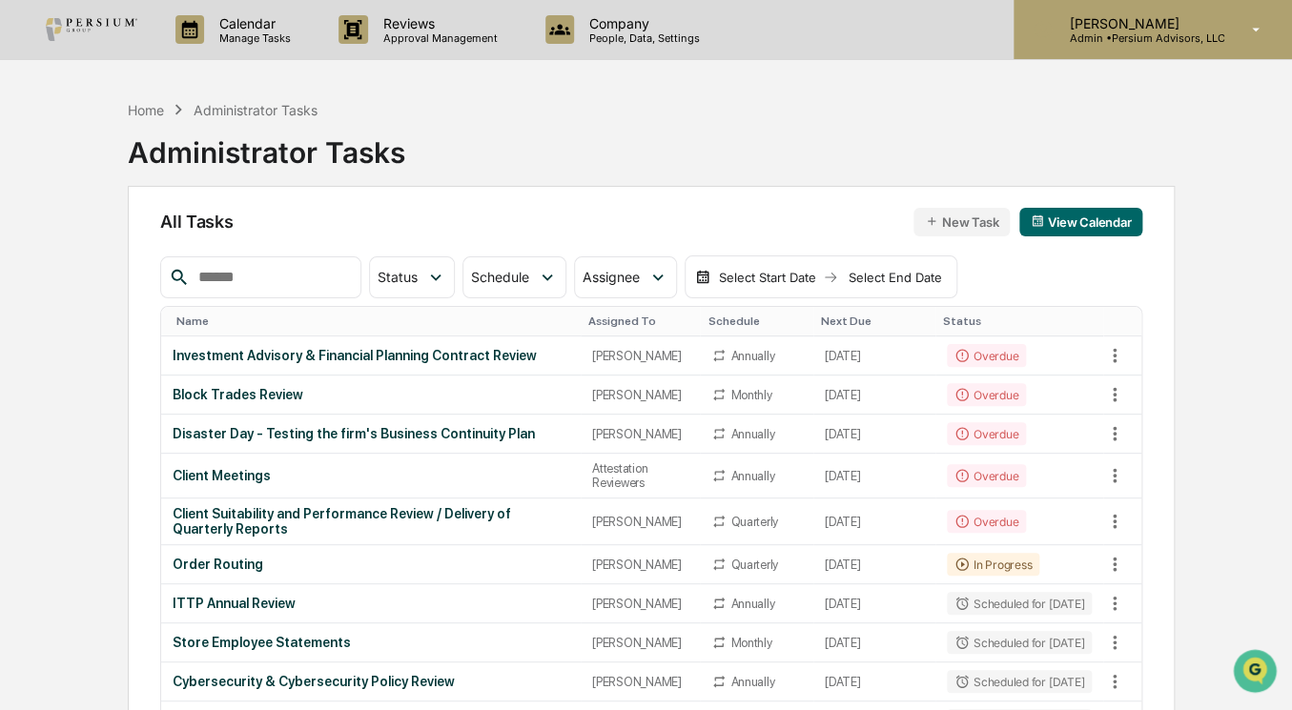
click at [1127, 49] on div "Alison Gould Admin • Persium Advisors, LLC" at bounding box center [1152, 29] width 278 height 59
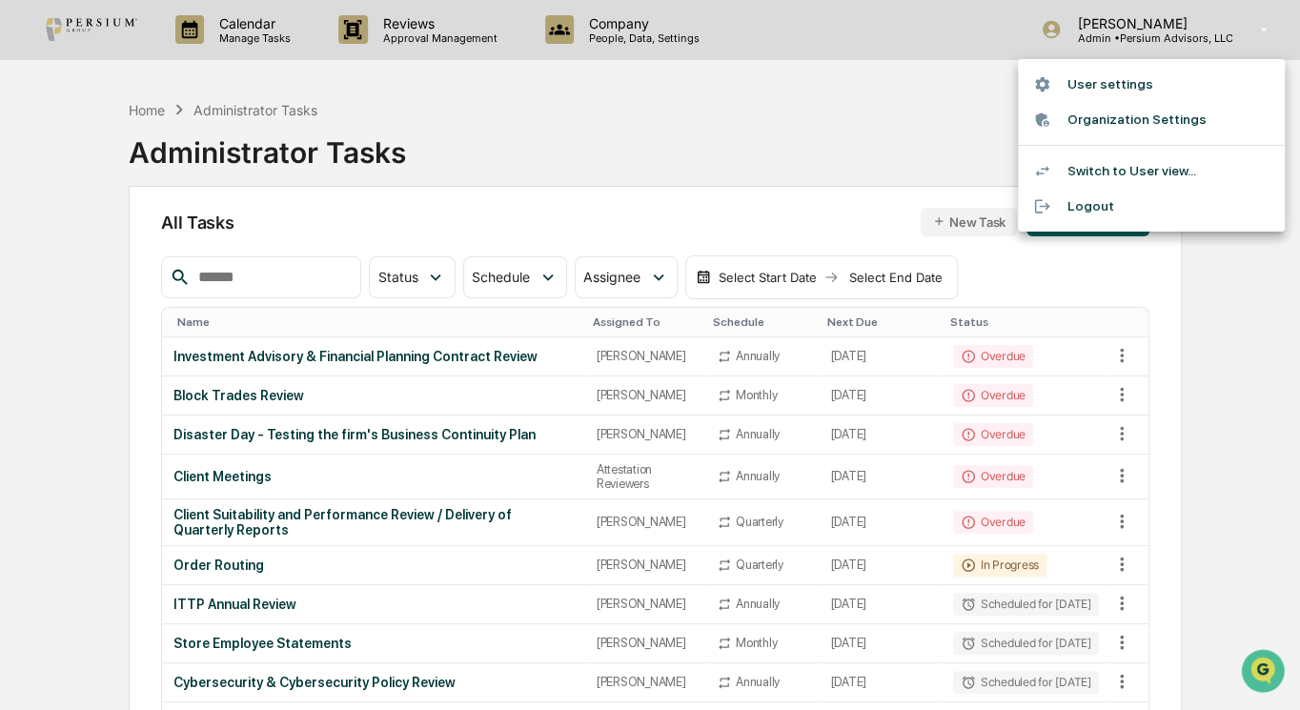
click at [1117, 165] on li "Switch to User view..." at bounding box center [1151, 170] width 267 height 35
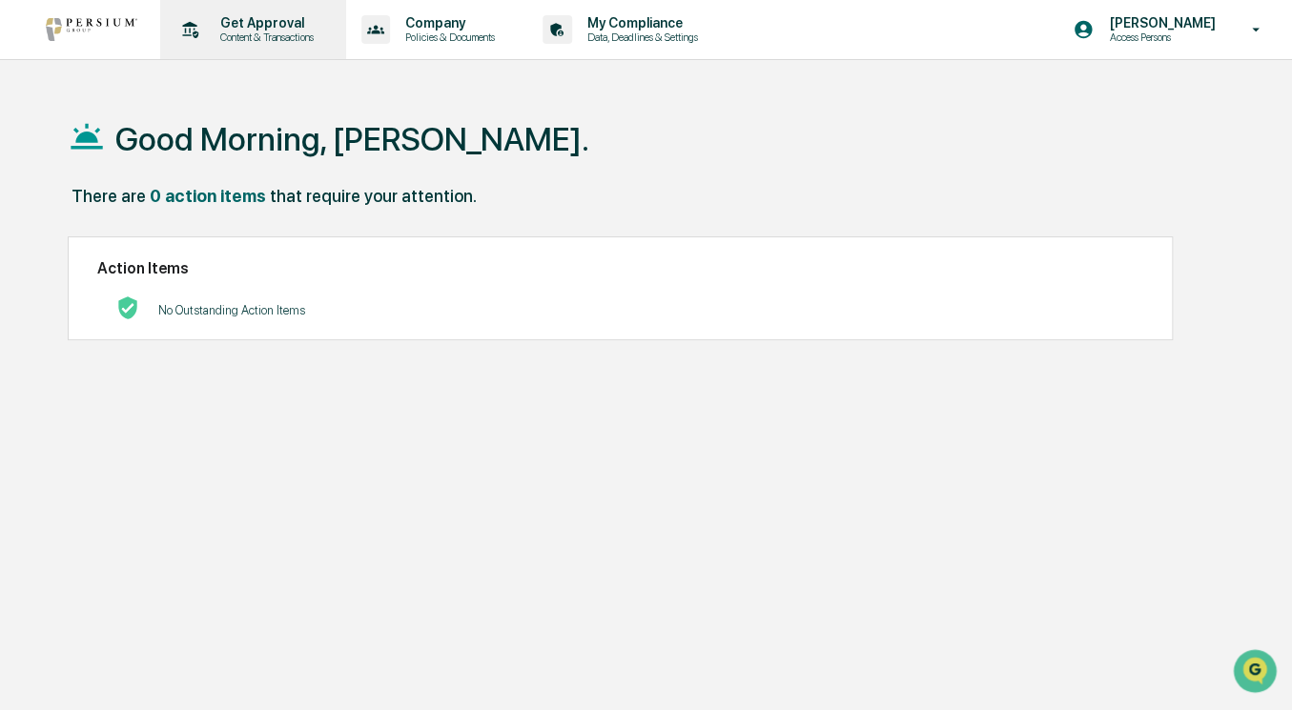
click at [303, 38] on p "Content & Transactions" at bounding box center [264, 37] width 118 height 13
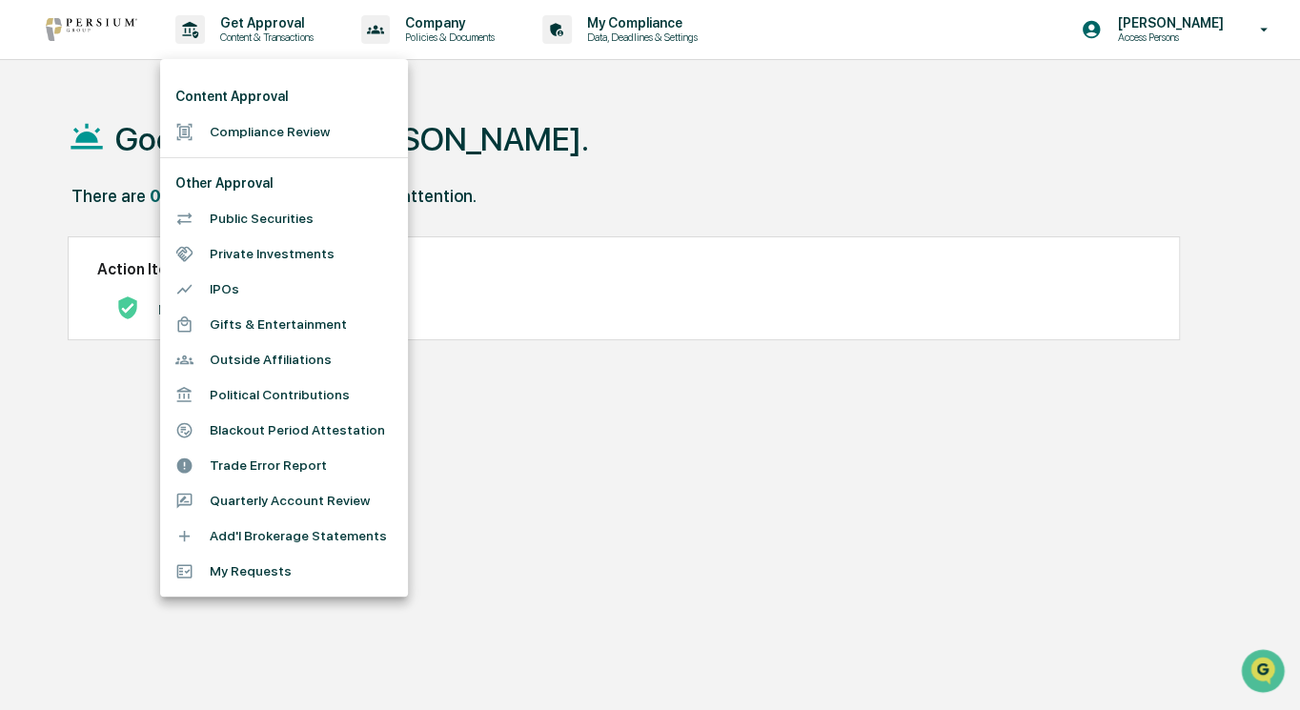
drag, startPoint x: 247, startPoint y: 123, endPoint x: 311, endPoint y: 261, distance: 152.3
click at [309, 259] on ul "Content Approval Compliance Review Other Approval Public Securities Private Inv…" at bounding box center [284, 328] width 248 height 538
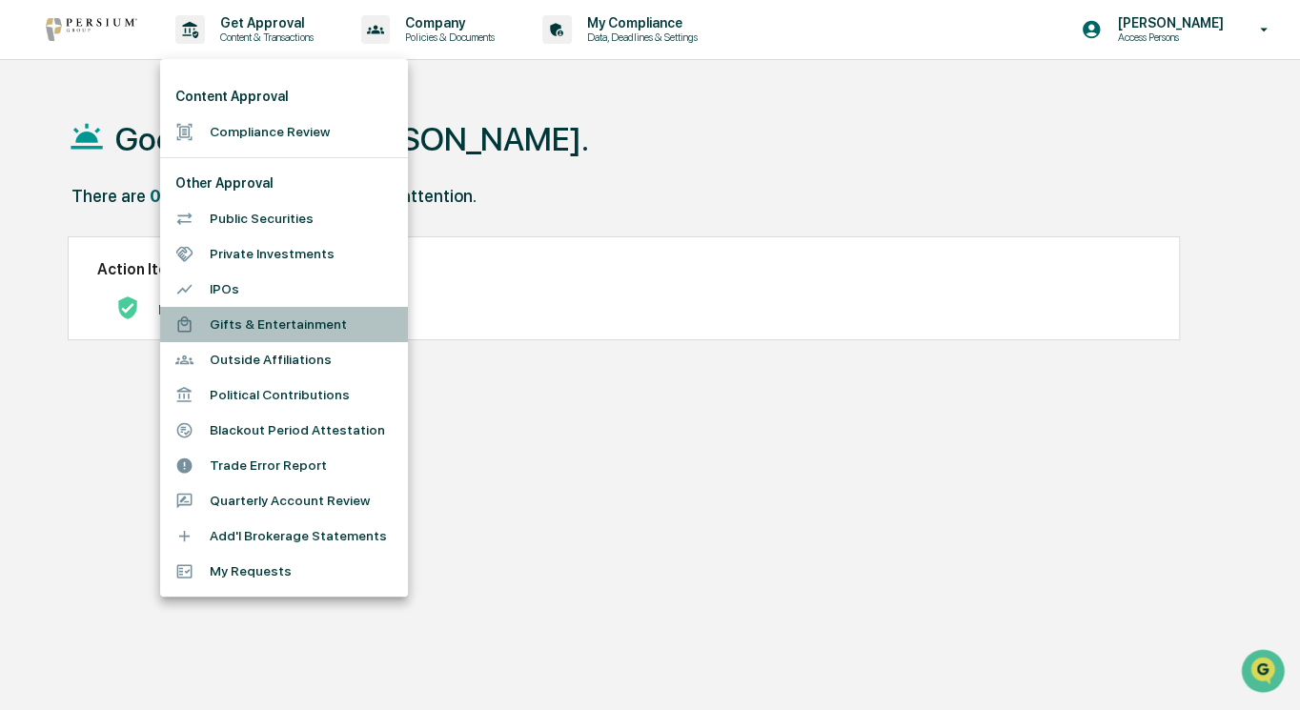
click at [299, 324] on li "Gifts & Entertainment" at bounding box center [284, 324] width 248 height 35
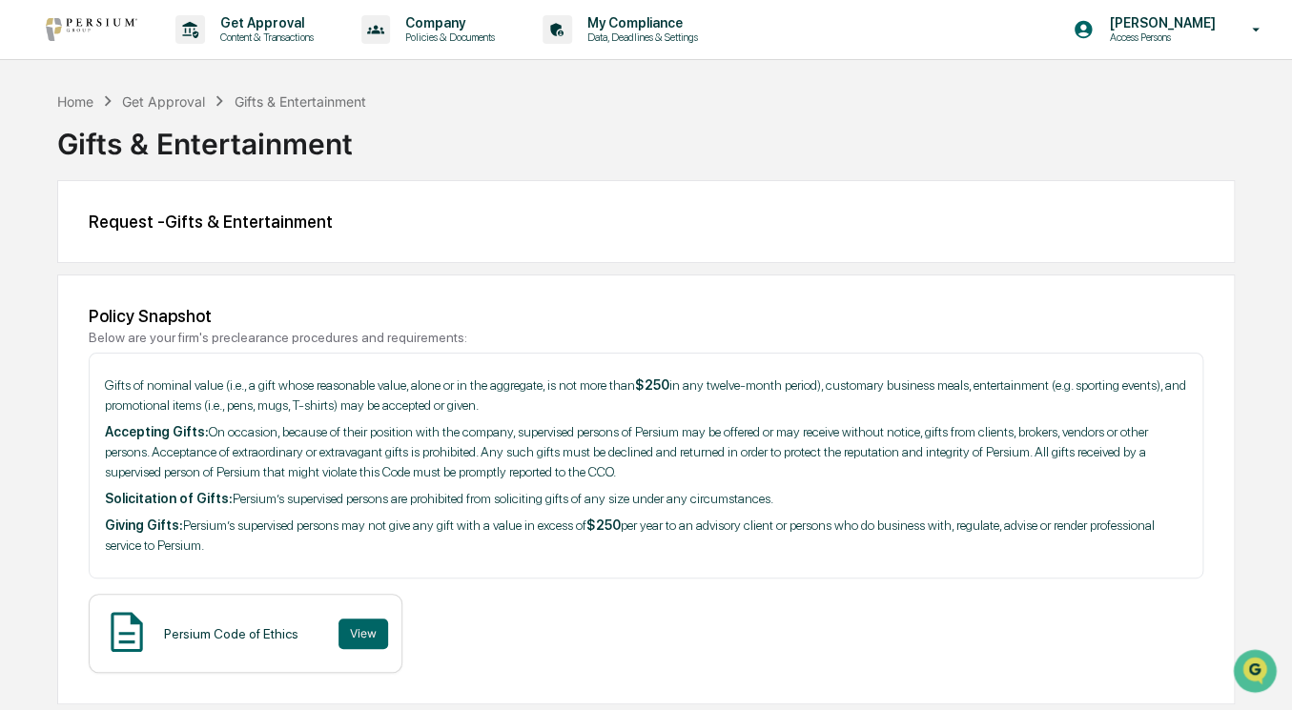
drag, startPoint x: 104, startPoint y: 392, endPoint x: 543, endPoint y: 406, distance: 439.7
click at [543, 406] on p "Gifts of nominal value (i.e., a gift whose reasonable value, alone or in the ag…" at bounding box center [646, 396] width 1082 height 40
copy p "Gifts of nominal value (i.e., a gift whose reasonable value, alone or in the ag…"
drag, startPoint x: 176, startPoint y: 528, endPoint x: 238, endPoint y: 552, distance: 66.4
click at [238, 552] on p "Giving Gifts: Persium’s supervised persons may not give any gift with a value i…" at bounding box center [646, 536] width 1082 height 40
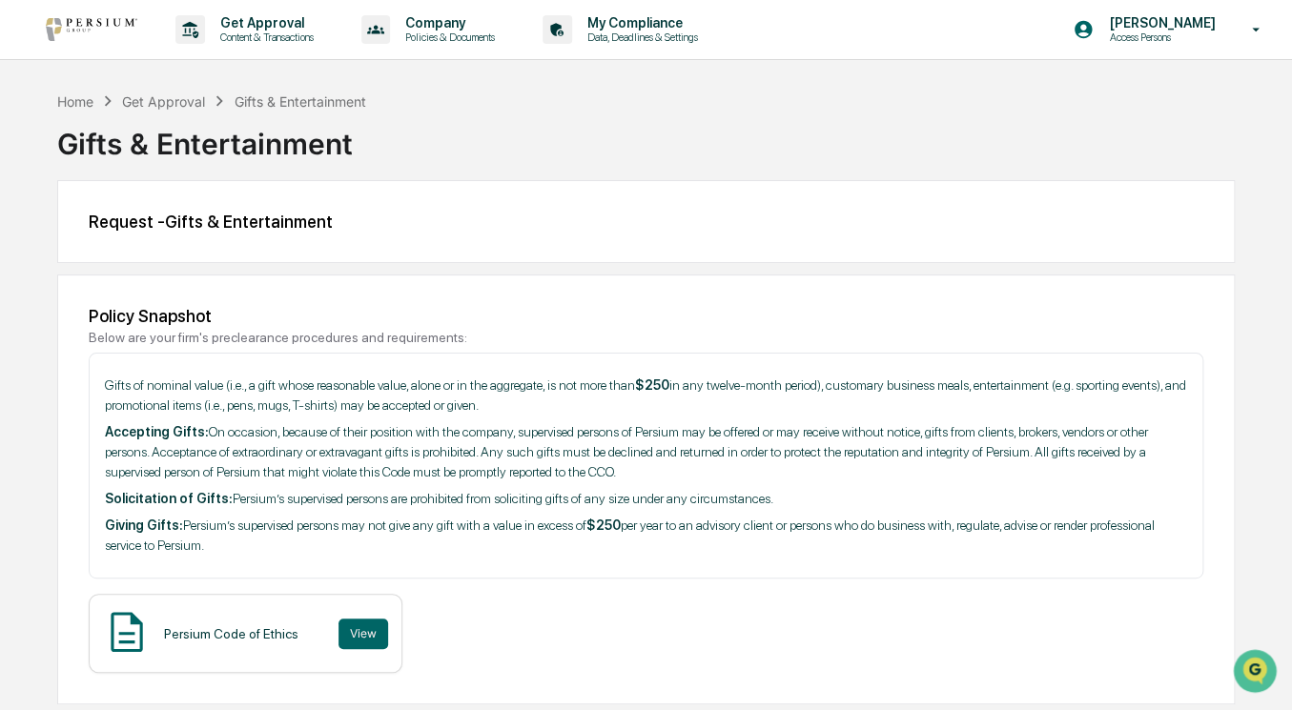
copy p "Persium’s supervised persons may not give any gift with a value in excess of $2…"
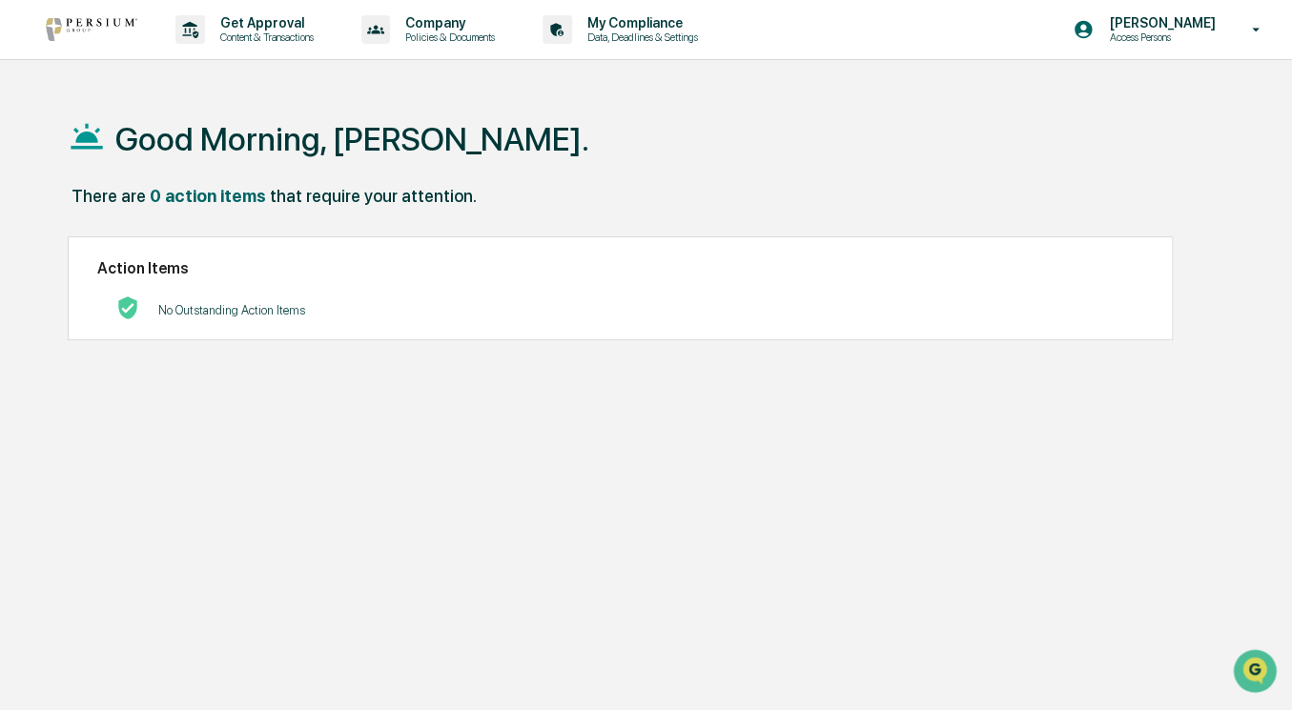
click at [1216, 31] on p "Access Persons" at bounding box center [1158, 37] width 131 height 13
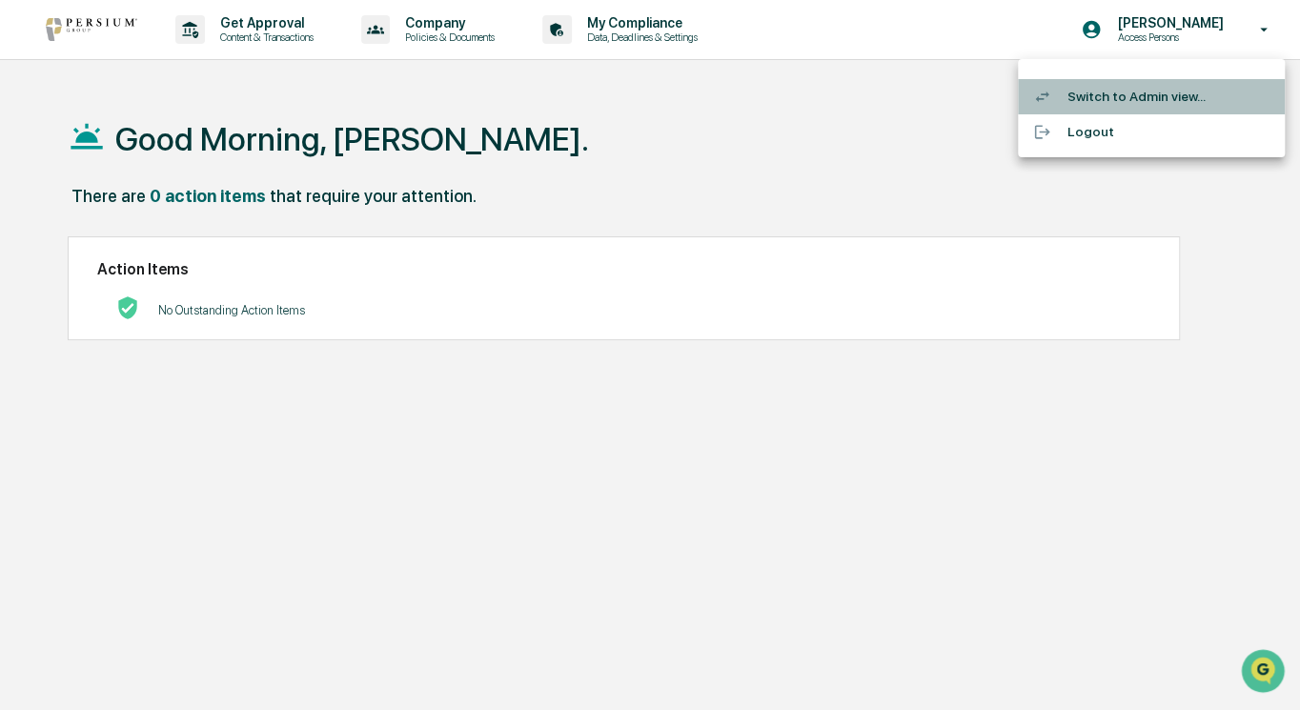
click at [1152, 97] on li "Switch to Admin view..." at bounding box center [1151, 96] width 267 height 35
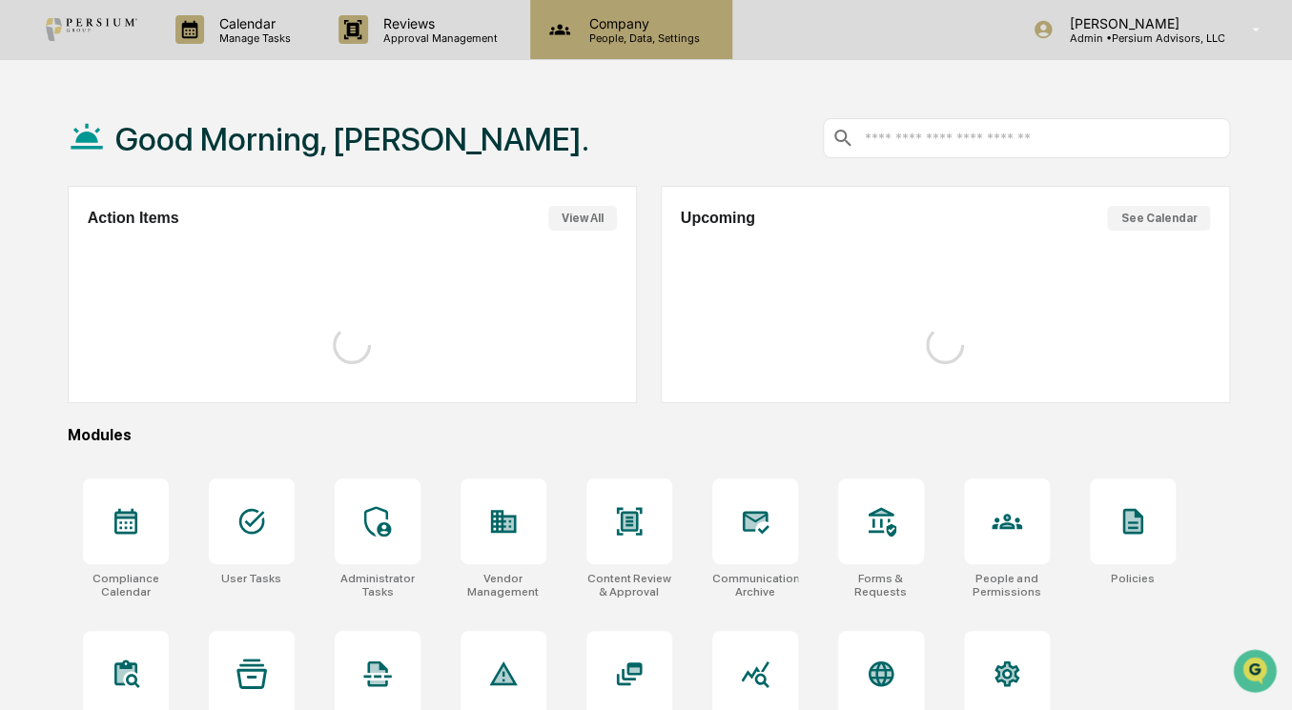
click at [598, 34] on p "People, Data, Settings" at bounding box center [641, 37] width 135 height 13
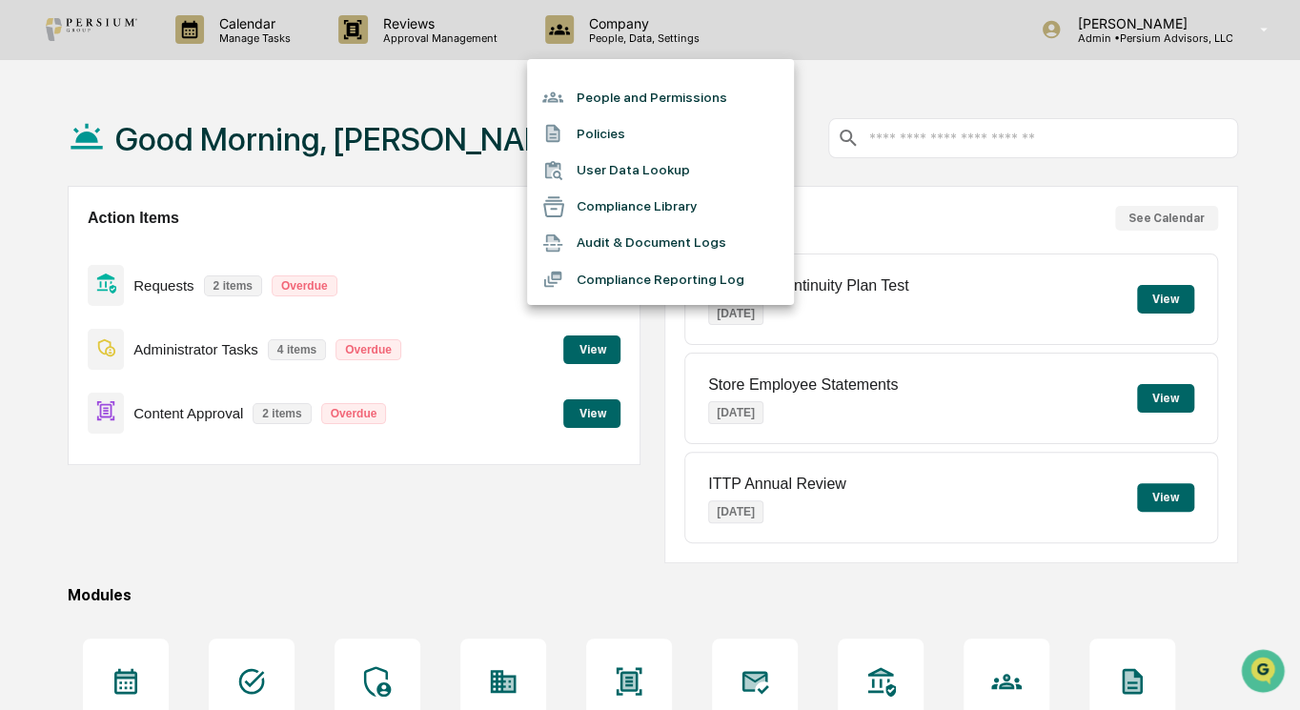
click at [485, 39] on div at bounding box center [650, 355] width 1300 height 710
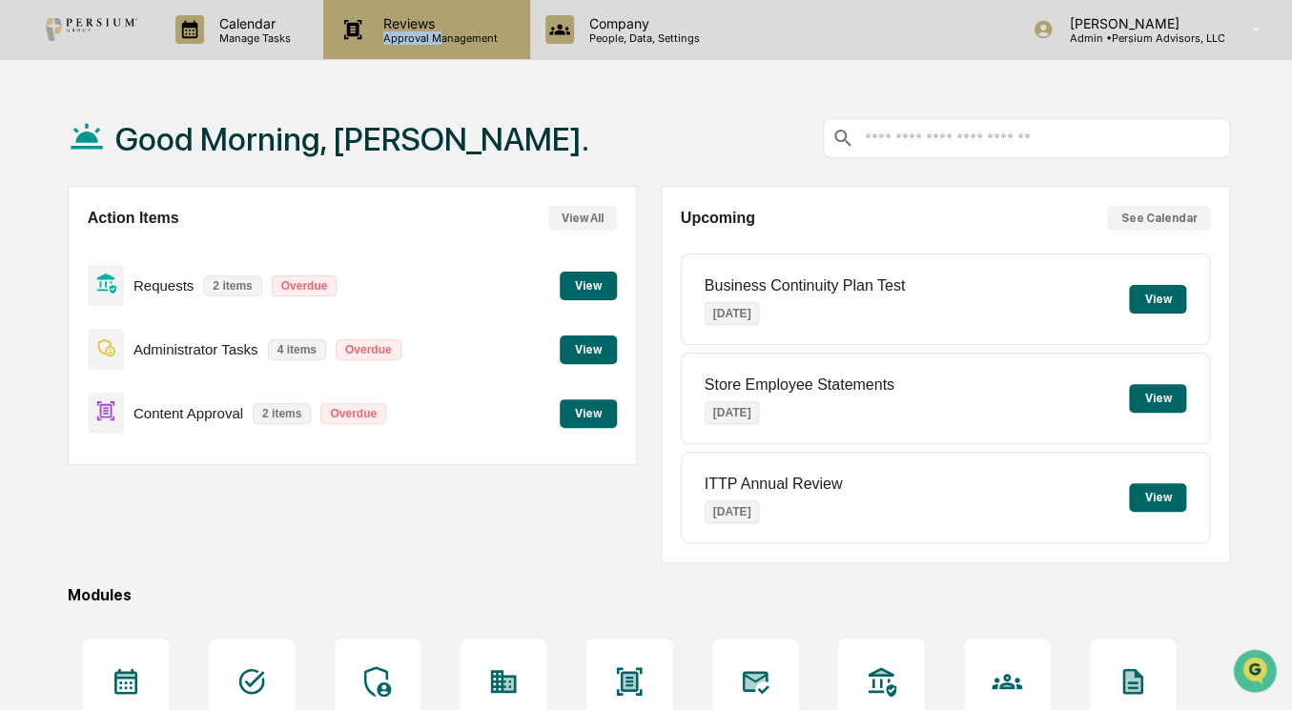
click at [438, 30] on div "Reviews Approval Management" at bounding box center [437, 30] width 139 height 30
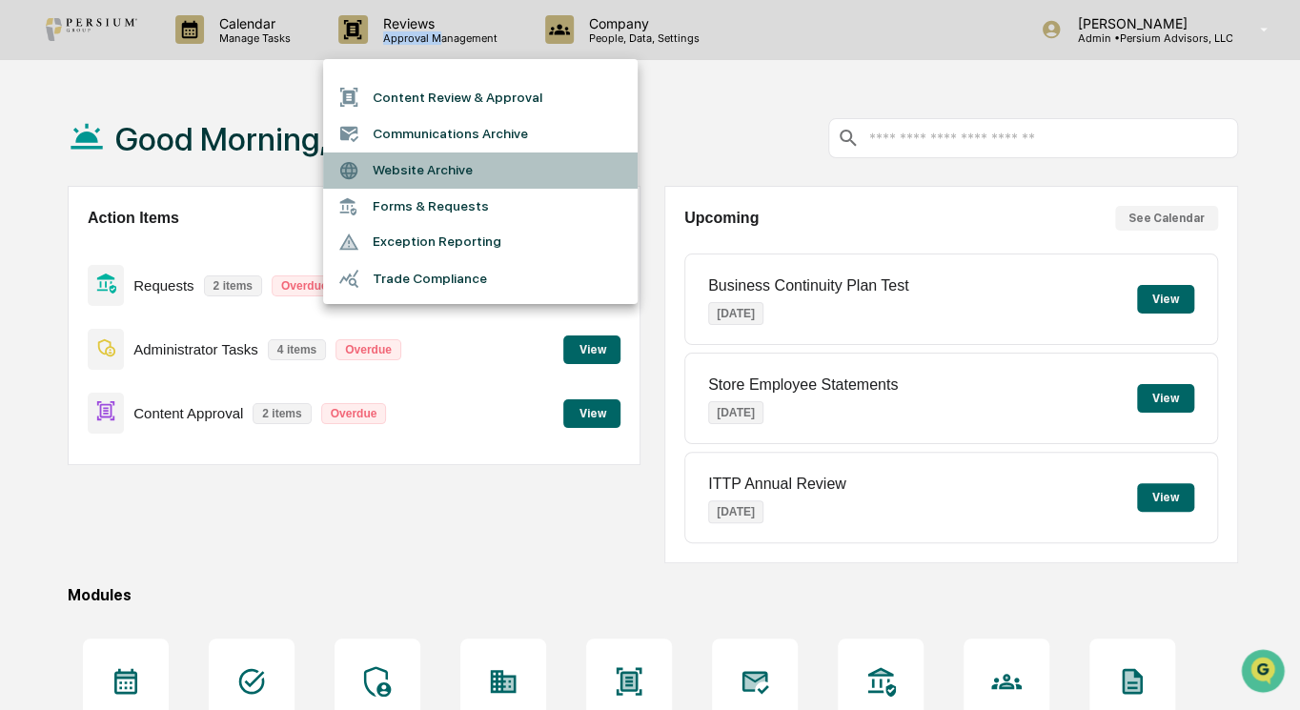
click at [439, 168] on li "Website Archive" at bounding box center [480, 171] width 315 height 36
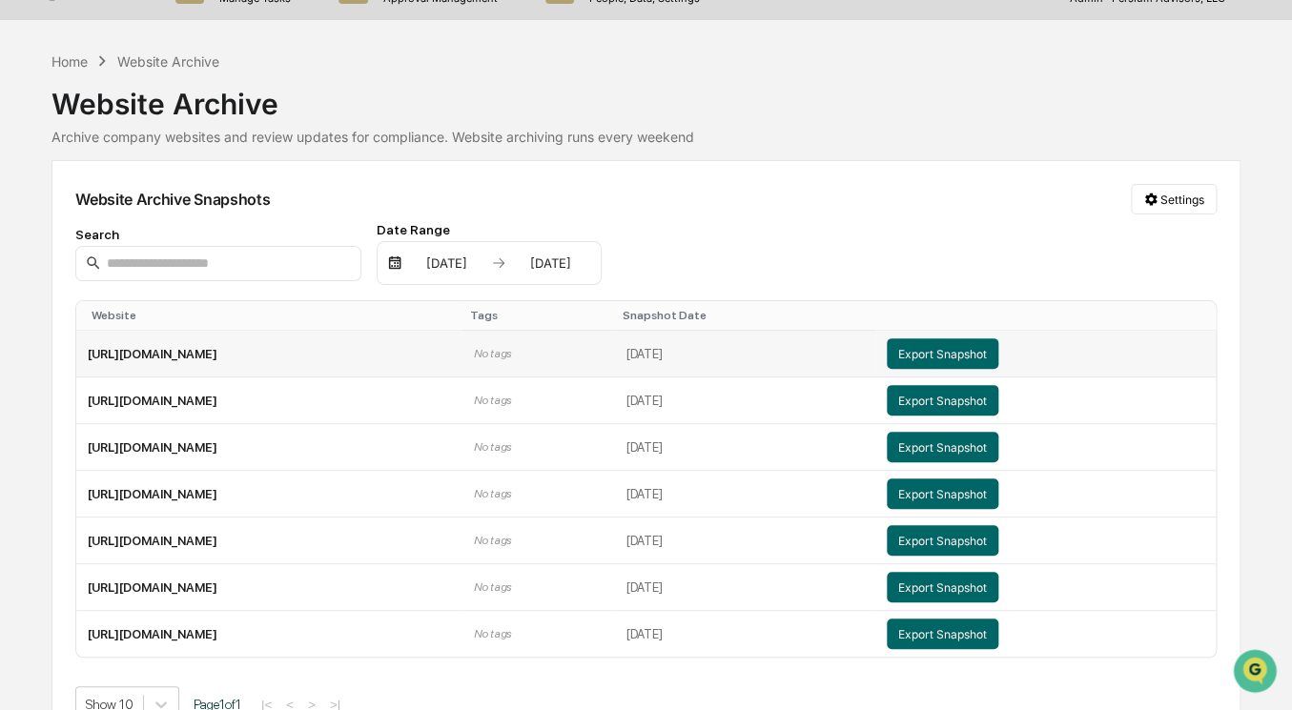
scroll to position [76, 0]
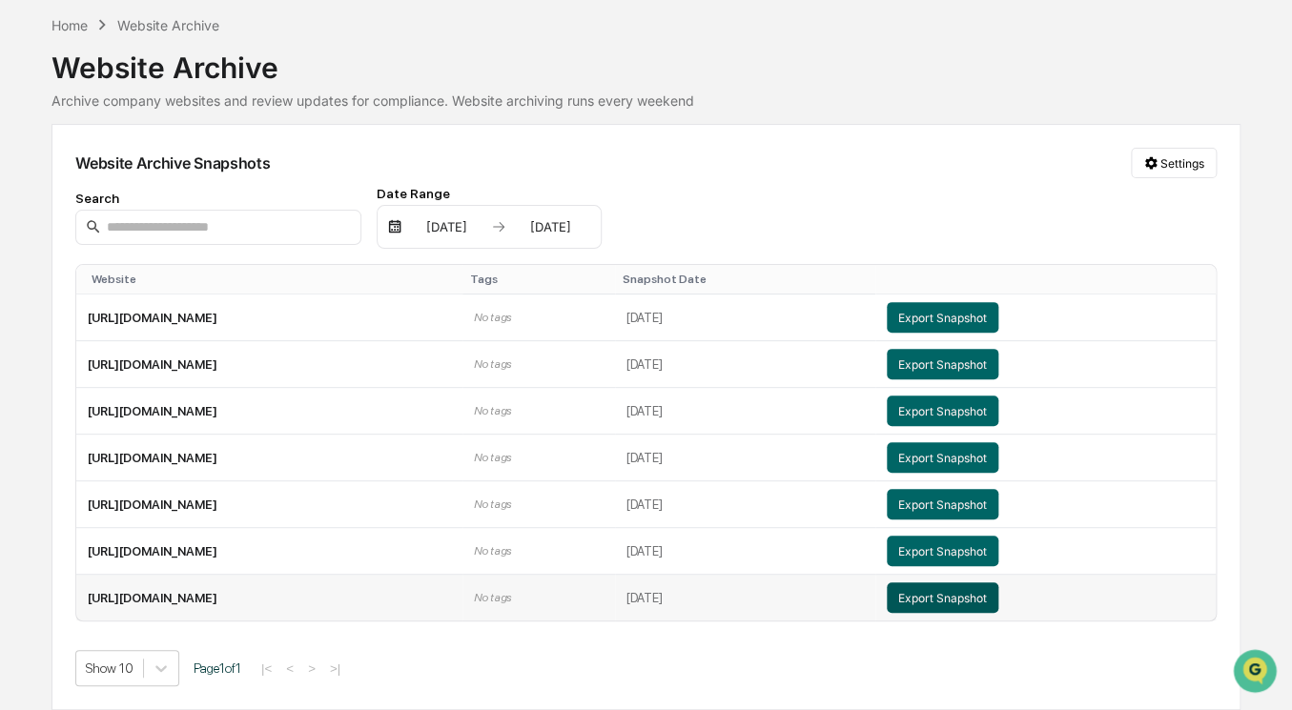
click at [985, 609] on button "Export Snapshot" at bounding box center [943, 597] width 112 height 31
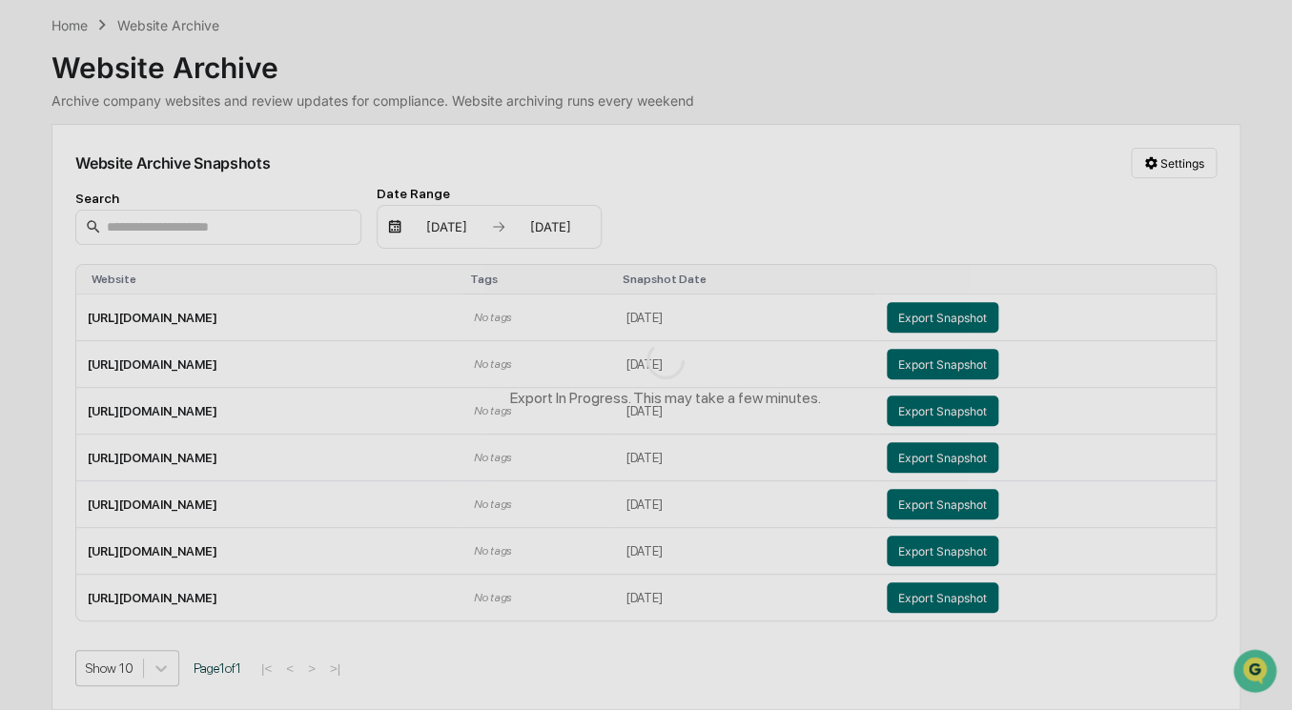
click at [820, 167] on div "Export In Progress. This may take a few minutes." at bounding box center [665, 374] width 1330 height 748
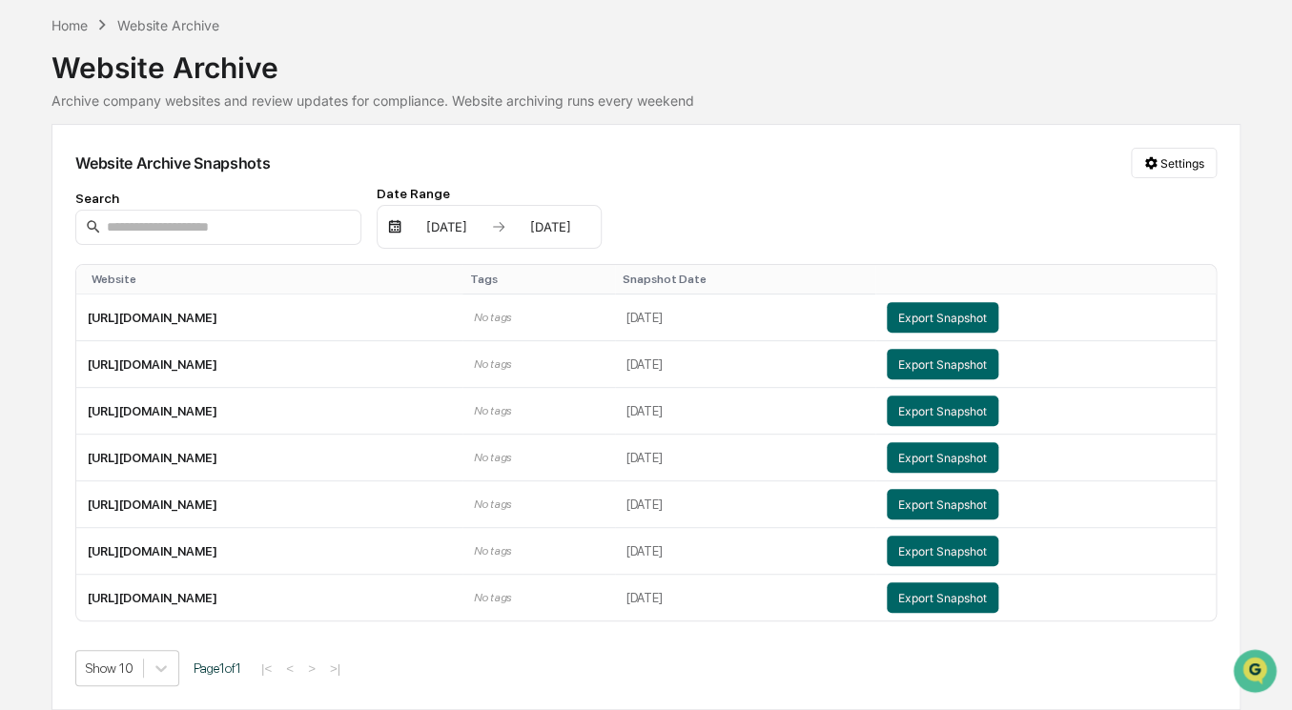
click at [1167, 86] on div "Website Archive Archive company websites and review updates for compliance. Web…" at bounding box center [645, 71] width 1189 height 73
click at [643, 50] on div "Website Archive" at bounding box center [645, 60] width 1189 height 50
